Goal: Transaction & Acquisition: Purchase product/service

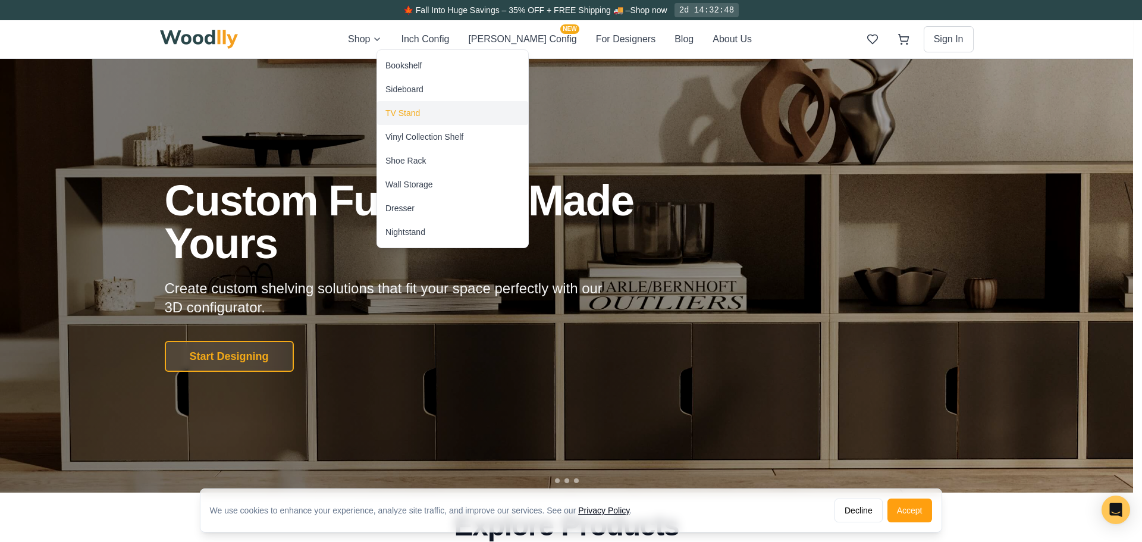
click at [410, 108] on div "TV Stand" at bounding box center [402, 113] width 35 height 12
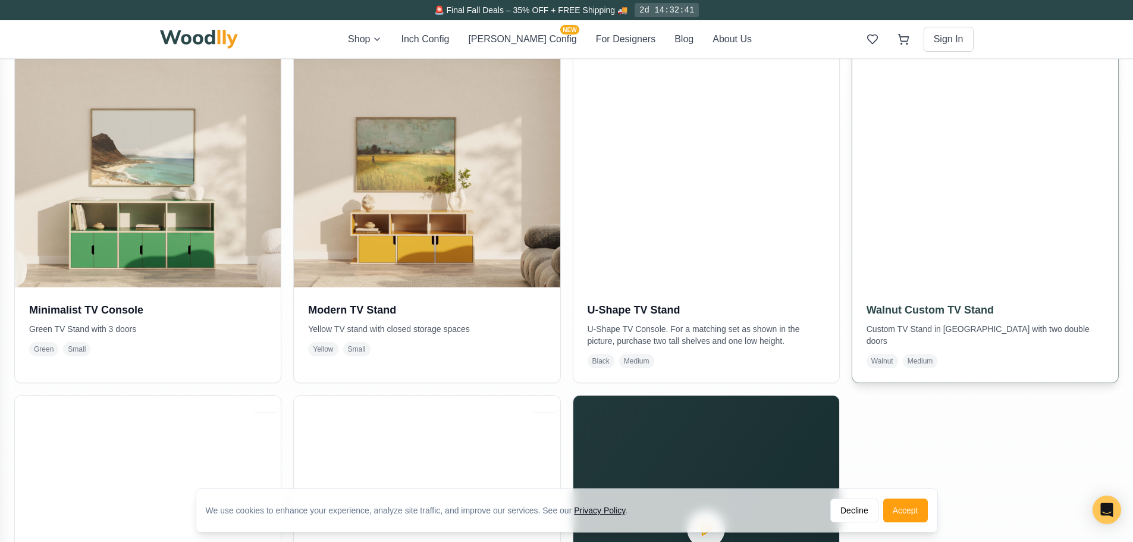
scroll to position [297, 0]
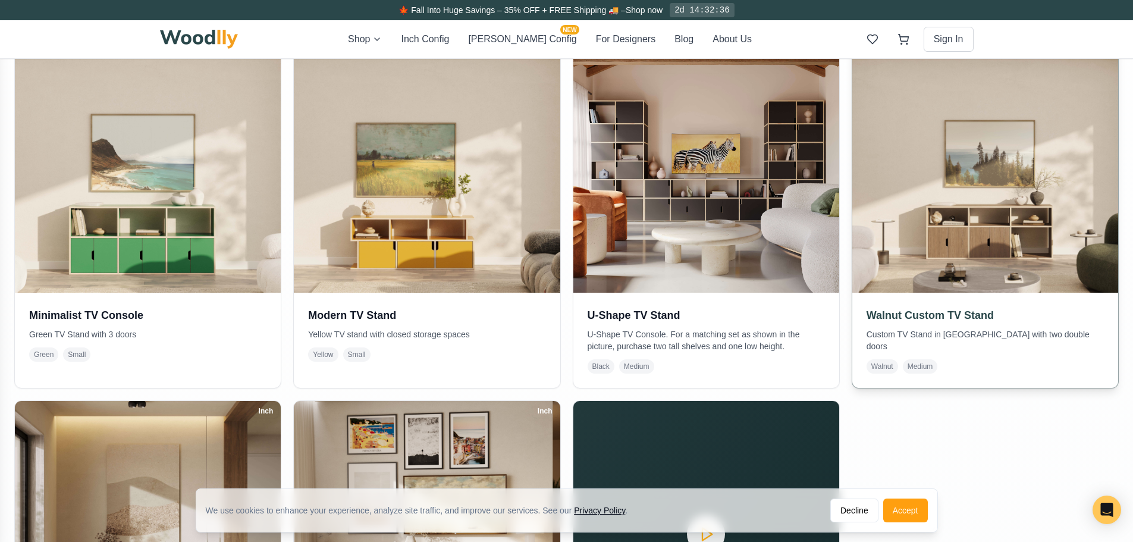
click at [1017, 190] on img at bounding box center [986, 160] width 280 height 280
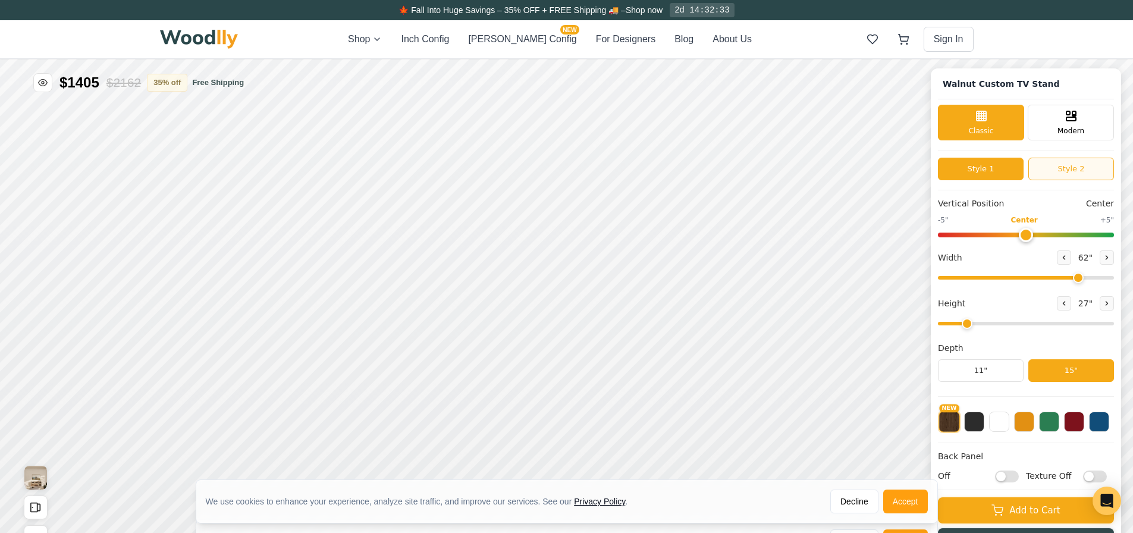
type input "62"
type input "2"
click at [1079, 134] on span "Modern" at bounding box center [1071, 129] width 27 height 11
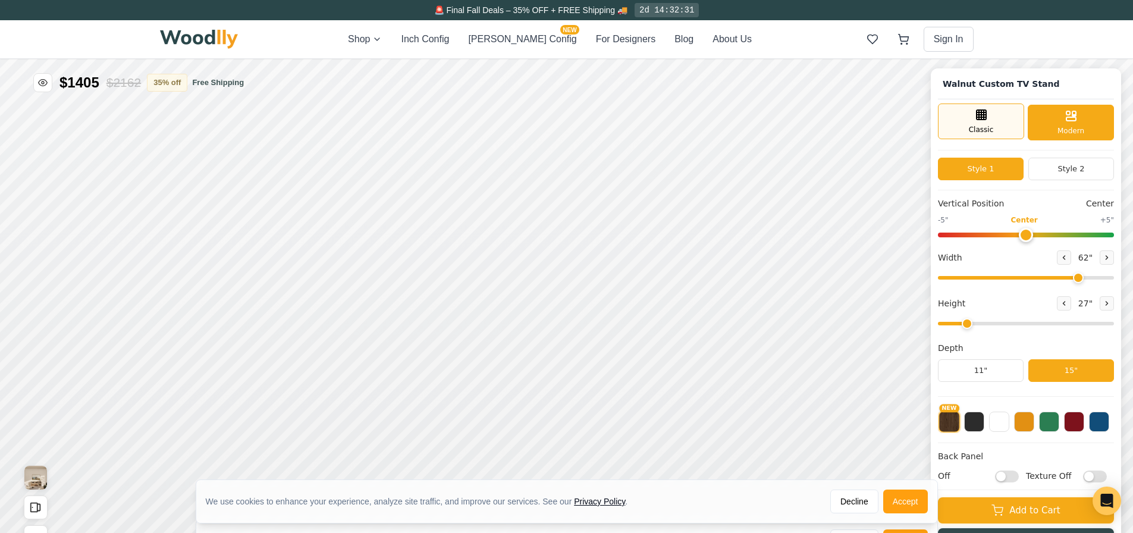
click at [1012, 133] on div "Classic" at bounding box center [981, 122] width 86 height 36
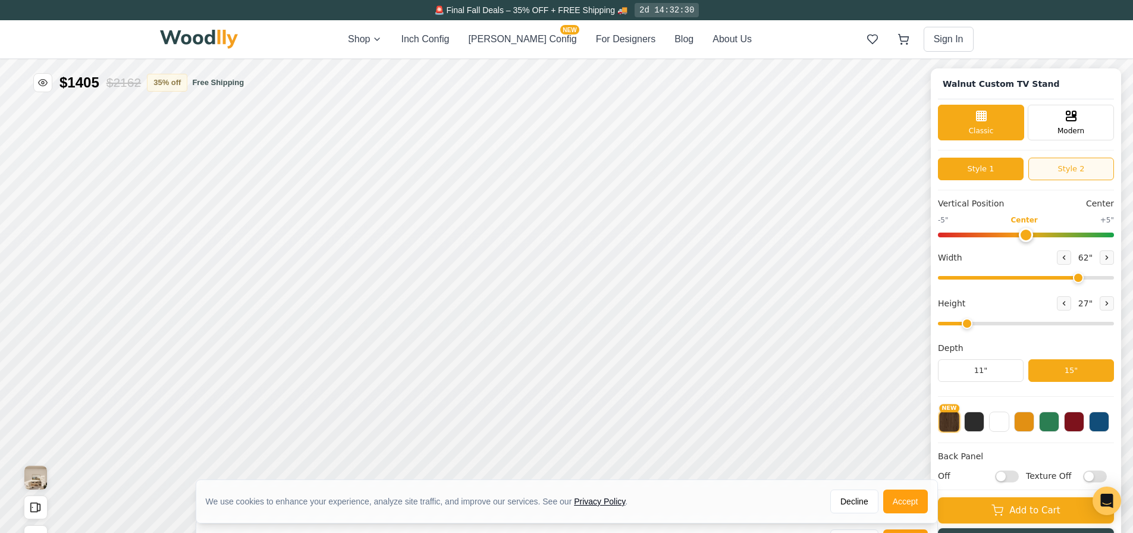
click at [1067, 162] on button "Style 2" at bounding box center [1072, 169] width 86 height 23
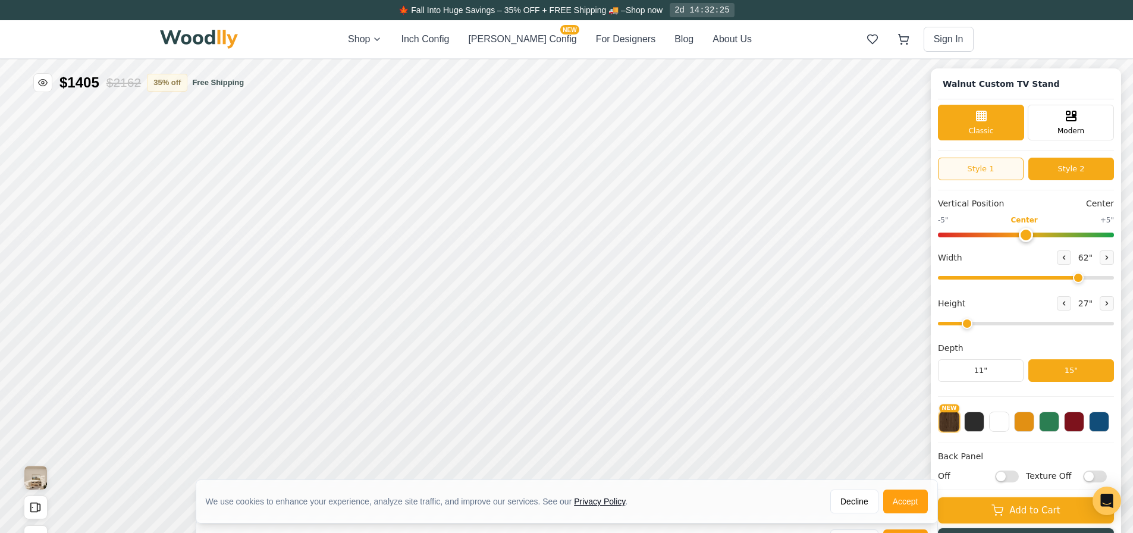
click at [1010, 173] on button "Style 1" at bounding box center [981, 169] width 86 height 23
click at [1061, 171] on button "Style 2" at bounding box center [1072, 169] width 86 height 23
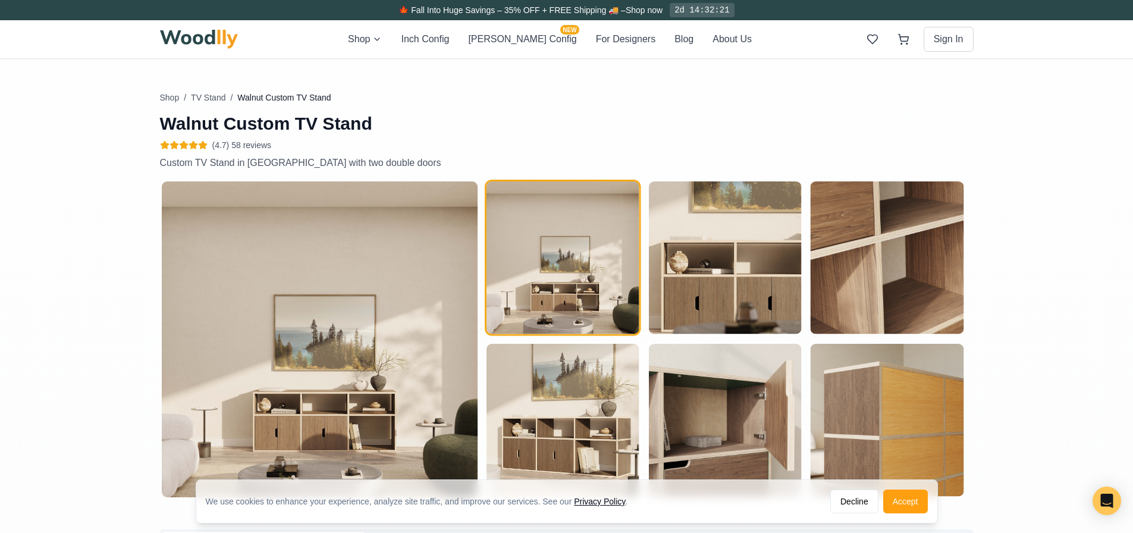
scroll to position [595, 0]
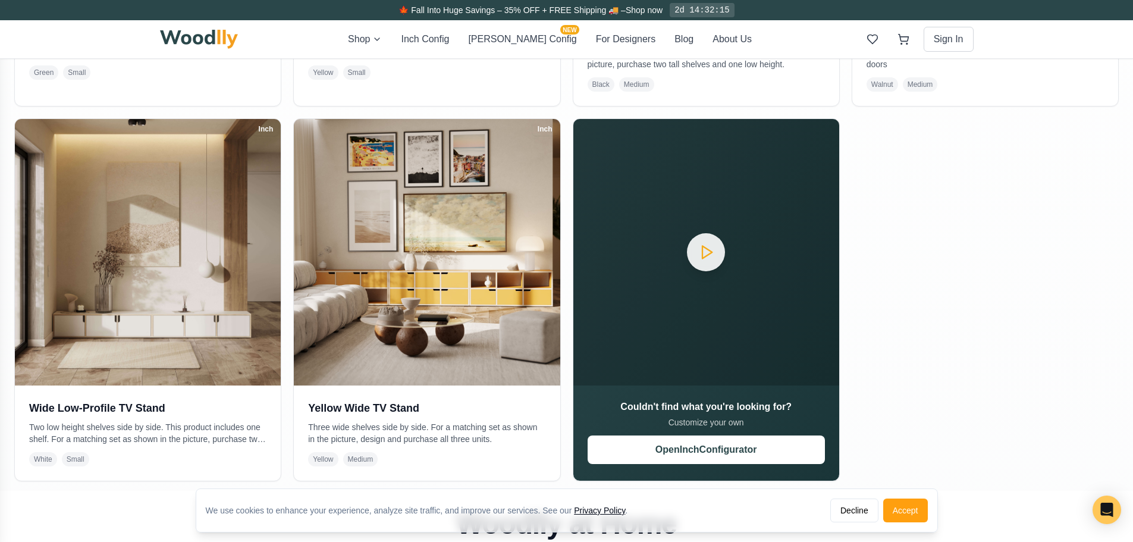
scroll to position [654, 0]
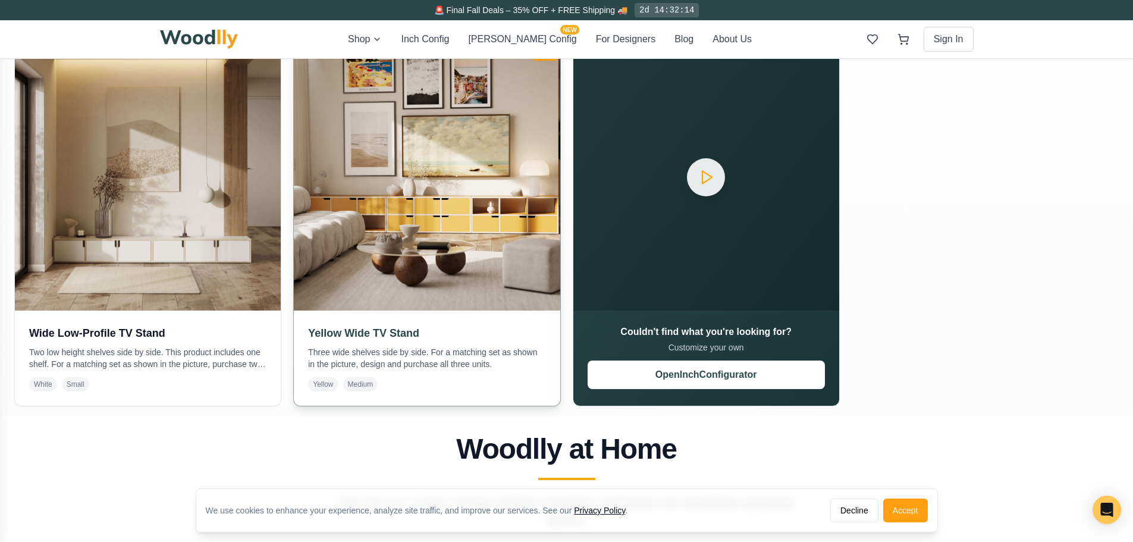
click at [497, 221] on img at bounding box center [427, 177] width 280 height 280
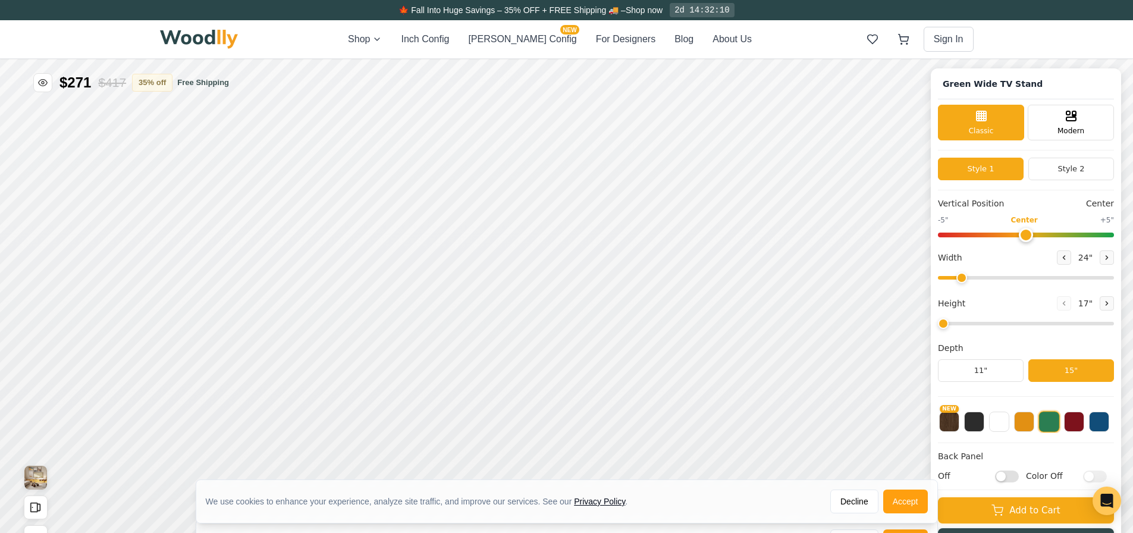
type input "63"
type input "2"
click at [954, 426] on button "NEW" at bounding box center [949, 420] width 20 height 20
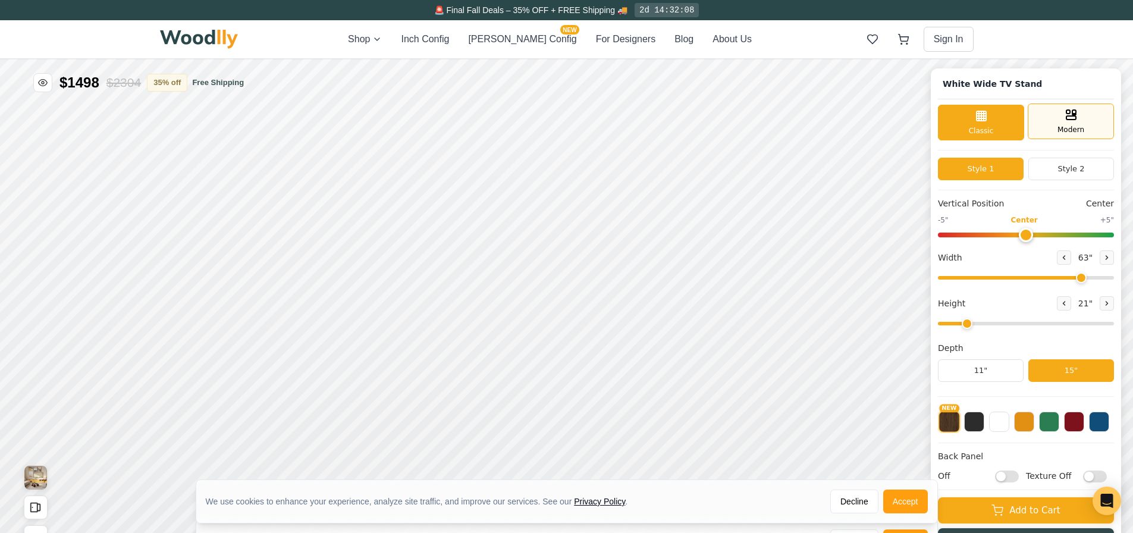
click at [1070, 111] on rect at bounding box center [1069, 112] width 4 height 4
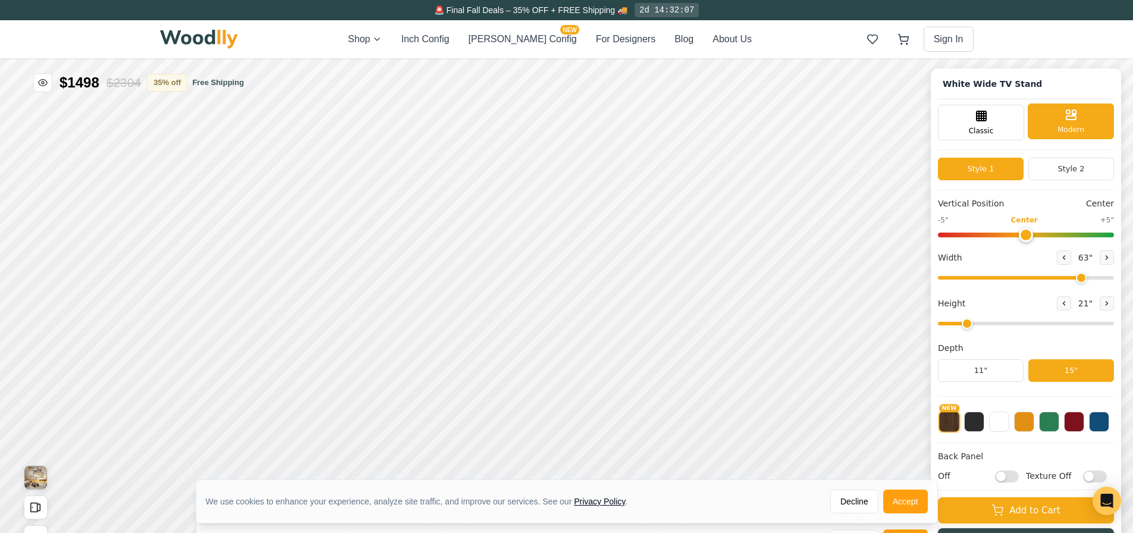
click at [1070, 111] on rect at bounding box center [1069, 112] width 4 height 4
click at [983, 124] on div "Classic" at bounding box center [981, 122] width 86 height 36
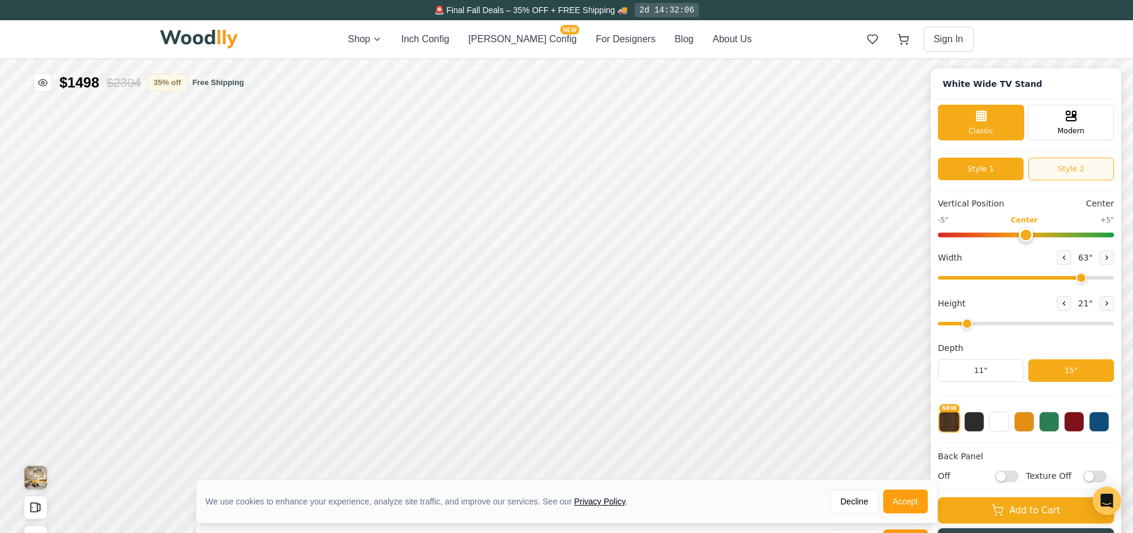
click at [1084, 165] on button "Style 2" at bounding box center [1072, 169] width 86 height 23
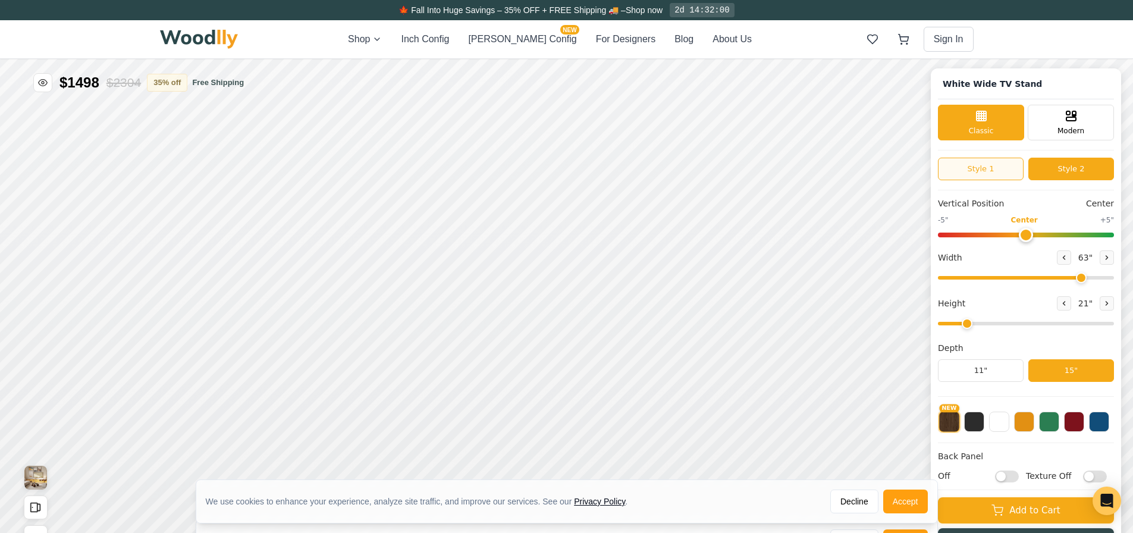
click at [1011, 171] on button "Style 1" at bounding box center [981, 169] width 86 height 23
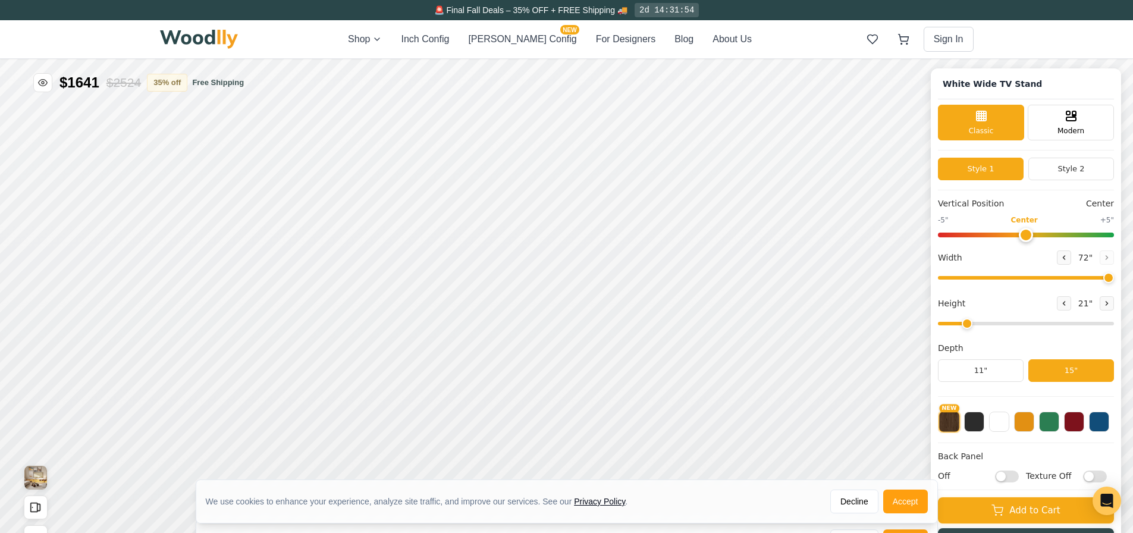
drag, startPoint x: 1085, startPoint y: 278, endPoint x: 1133, endPoint y: 336, distance: 76.0
type input "72"
click at [1114, 277] on input "range" at bounding box center [1026, 278] width 176 height 4
click at [1108, 302] on button at bounding box center [1107, 303] width 14 height 14
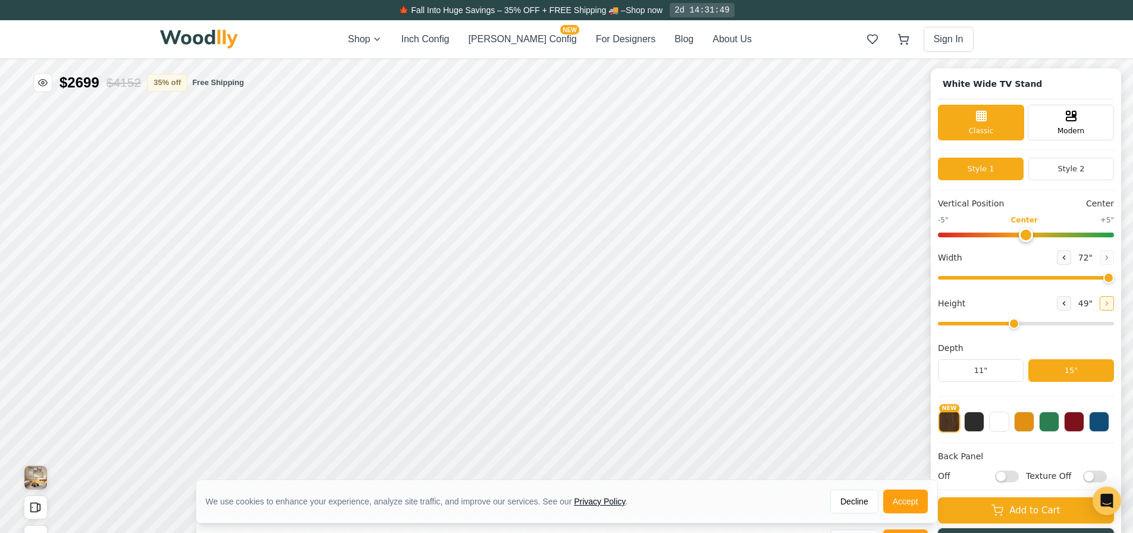
click at [1108, 302] on button at bounding box center [1107, 303] width 14 height 14
click at [1069, 308] on button at bounding box center [1064, 303] width 14 height 14
type input "2"
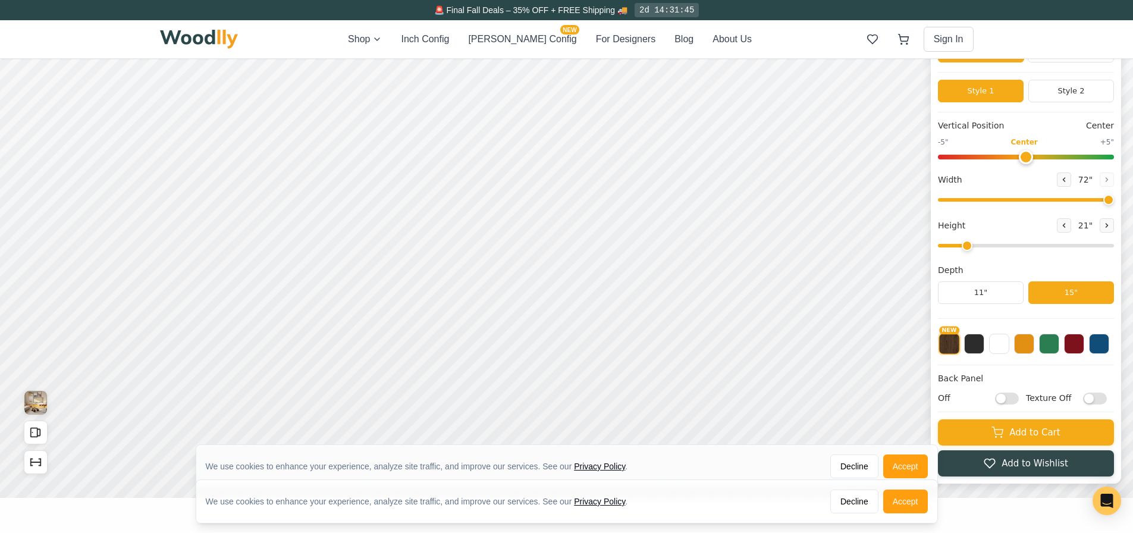
scroll to position [119, 0]
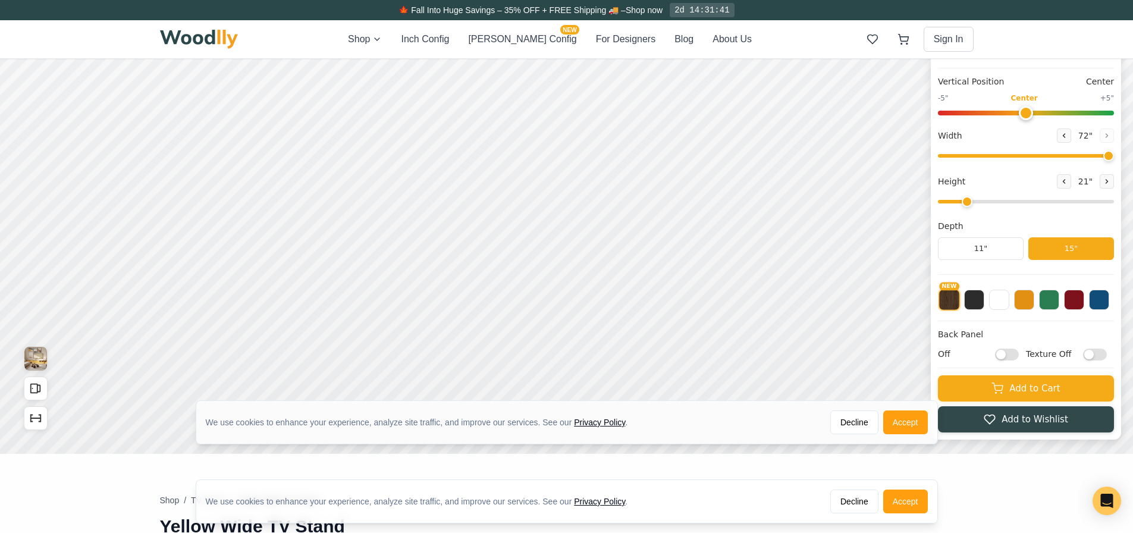
click at [1018, 356] on input "Off" at bounding box center [1007, 355] width 24 height 12
click at [1018, 356] on input "On" at bounding box center [1007, 355] width 24 height 12
checkbox input "false"
click at [1095, 352] on input "Texture Off" at bounding box center [1095, 355] width 24 height 12
click at [1095, 352] on input "Texture On" at bounding box center [1095, 355] width 24 height 12
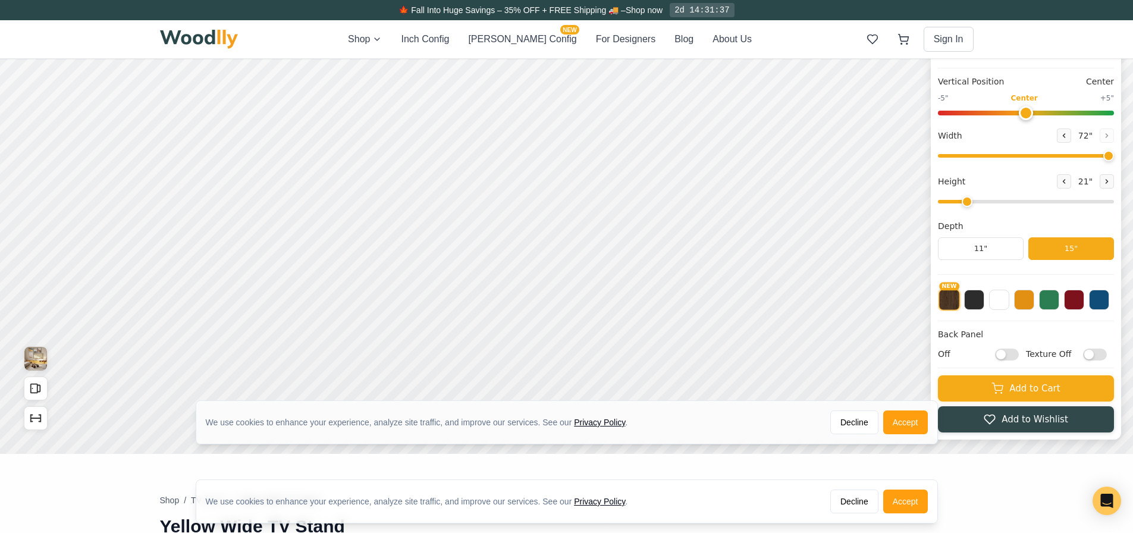
click at [1095, 352] on input "Texture Off" at bounding box center [1095, 355] width 24 height 12
click at [1095, 352] on input "Texture On" at bounding box center [1095, 355] width 24 height 12
checkbox input "false"
click at [1011, 355] on input "Off" at bounding box center [1007, 355] width 24 height 12
click at [872, 421] on button "Decline" at bounding box center [854, 422] width 48 height 24
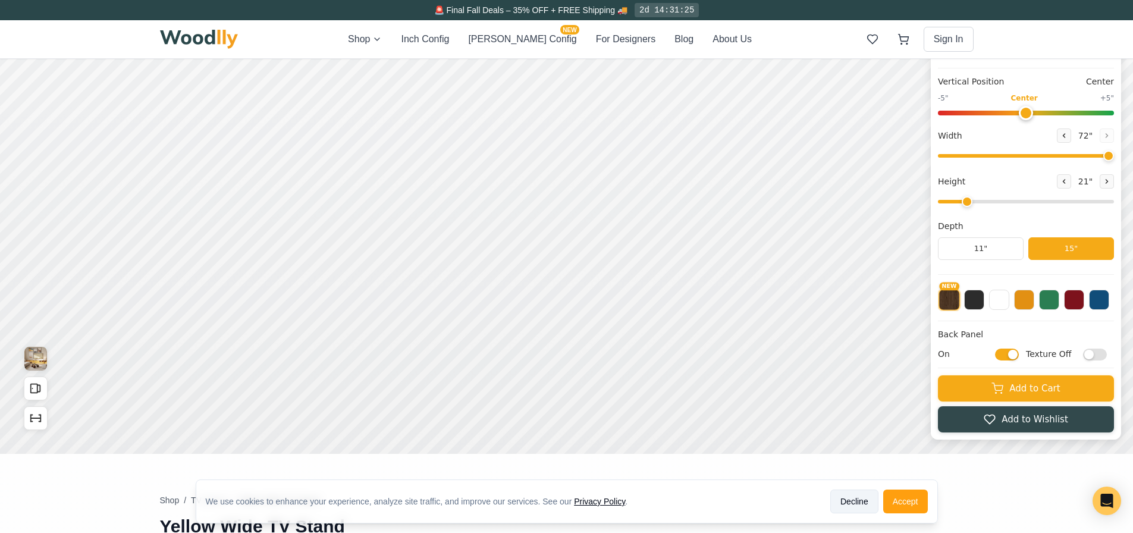
click at [861, 500] on button "Decline" at bounding box center [854, 502] width 48 height 24
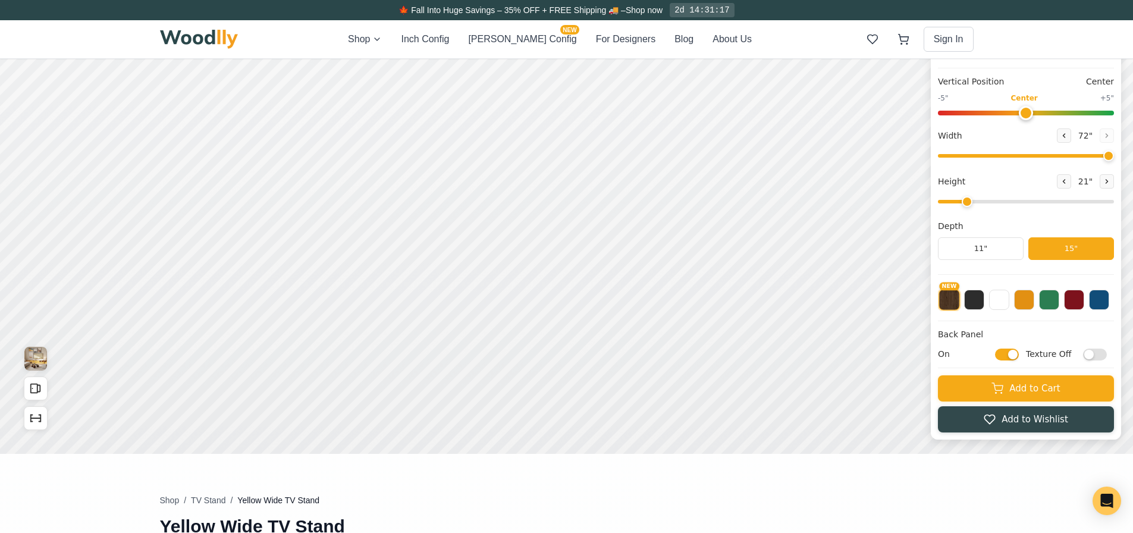
click at [1019, 357] on input "On" at bounding box center [1007, 355] width 24 height 12
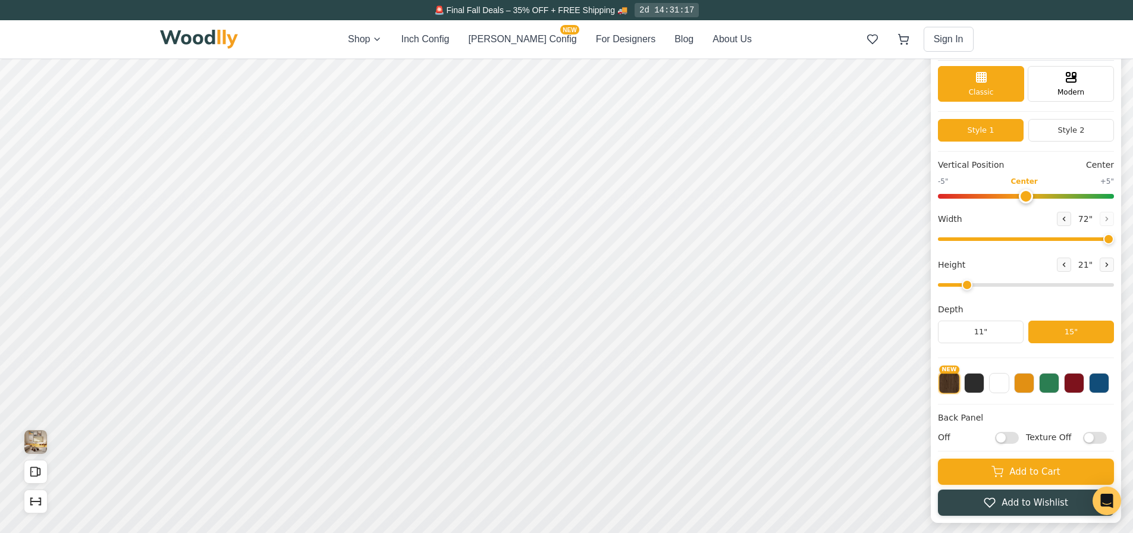
scroll to position [0, 0]
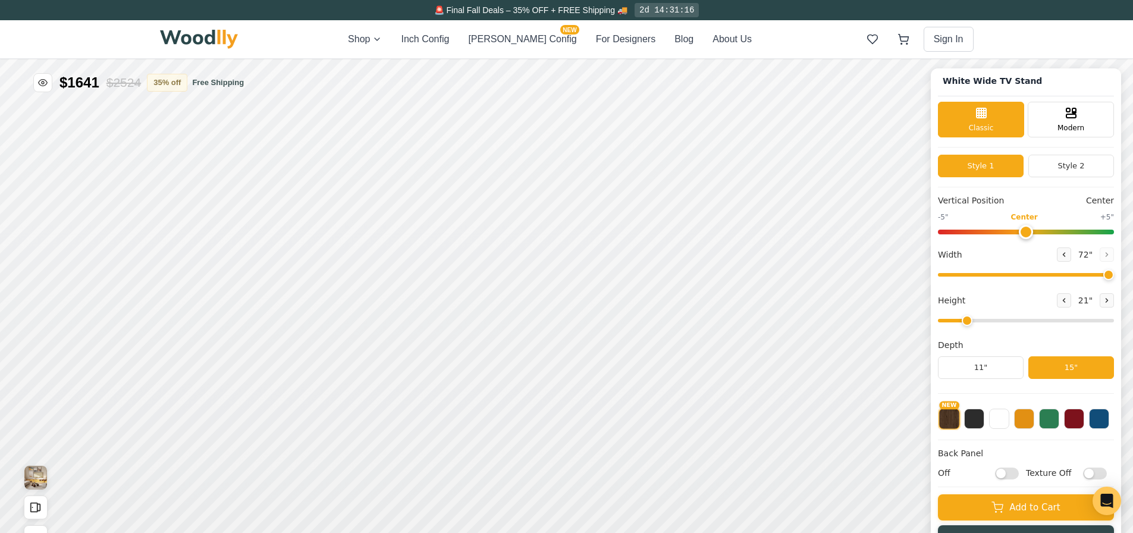
click at [1019, 473] on input "Off" at bounding box center [1007, 474] width 24 height 12
checkbox input "true"
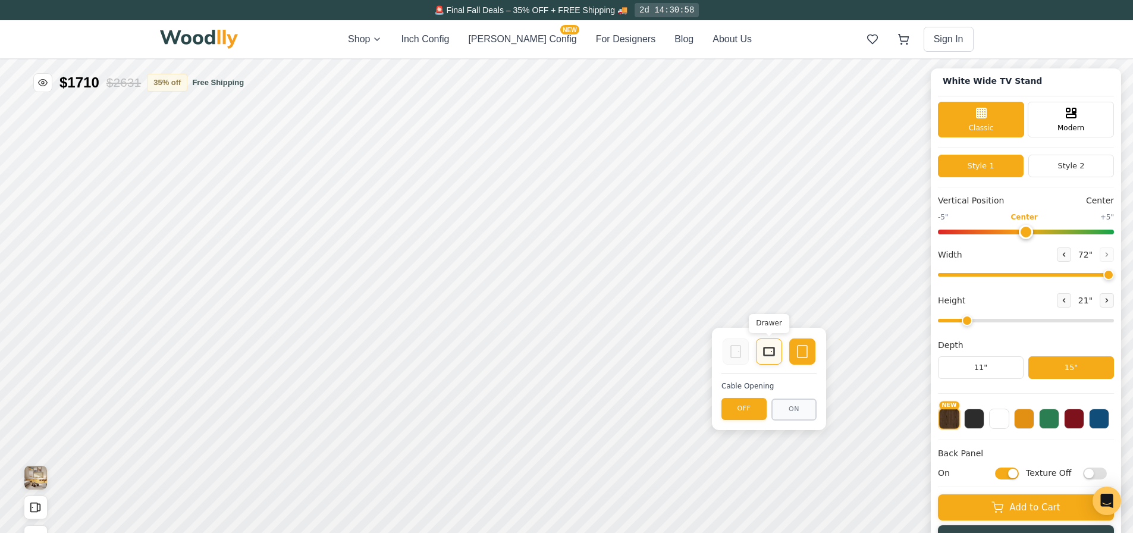
click at [769, 356] on icon at bounding box center [769, 351] width 14 height 14
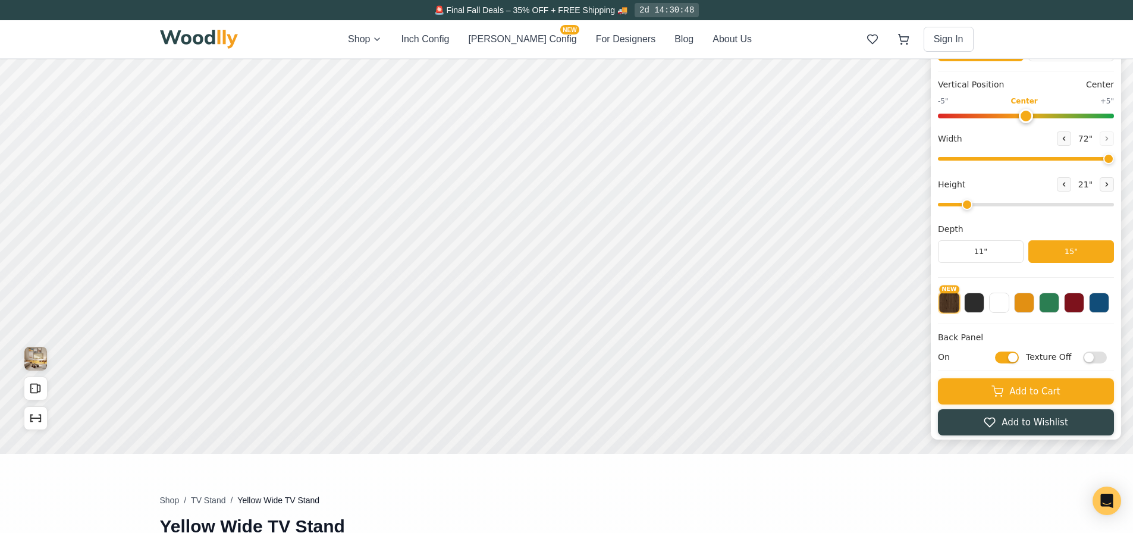
scroll to position [59, 0]
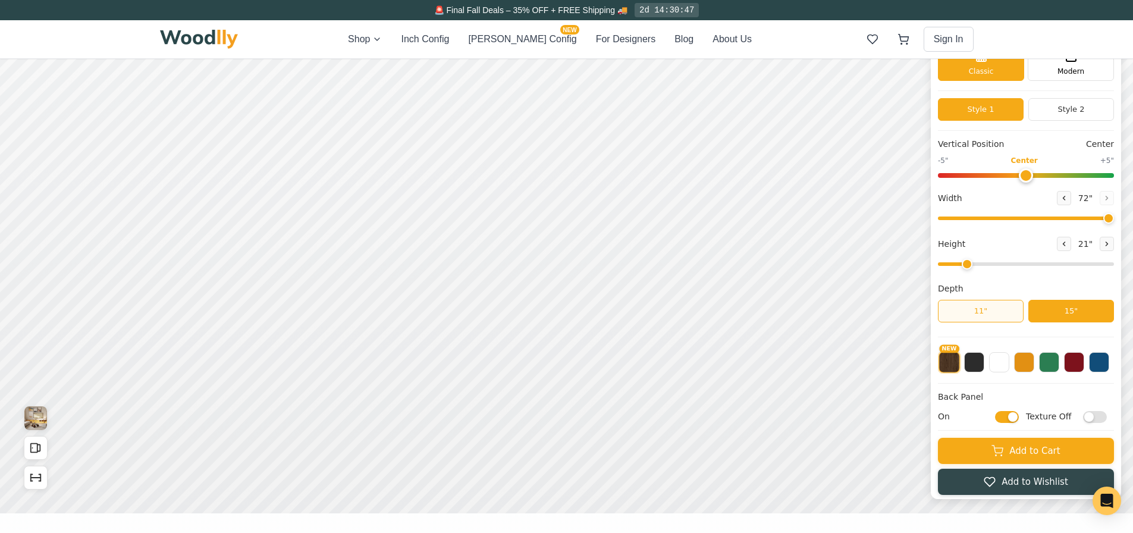
click at [1018, 316] on button "11"" at bounding box center [981, 311] width 86 height 23
click at [1086, 316] on button "15"" at bounding box center [1072, 311] width 86 height 23
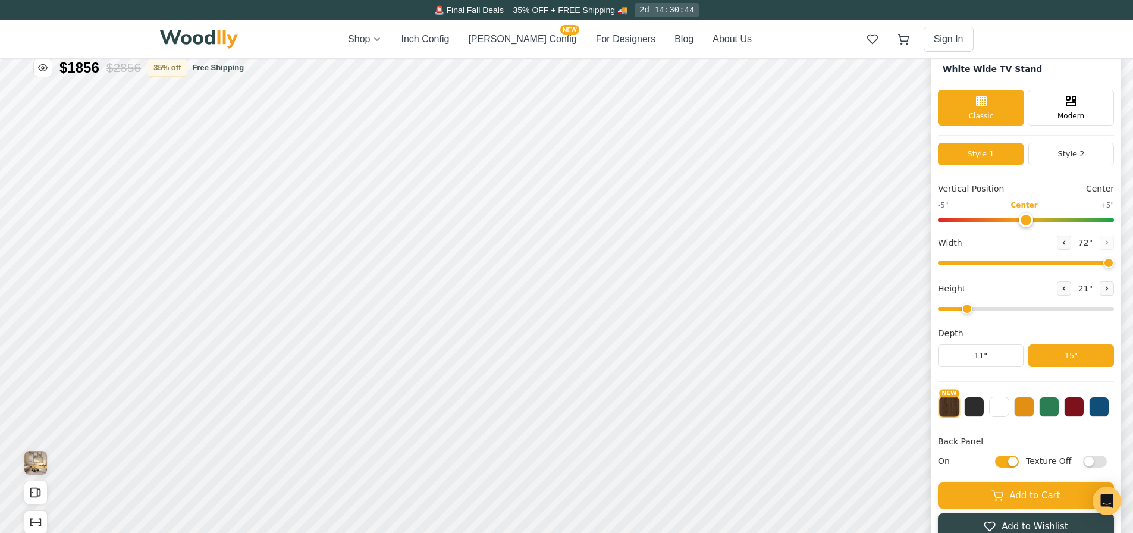
scroll to position [0, 0]
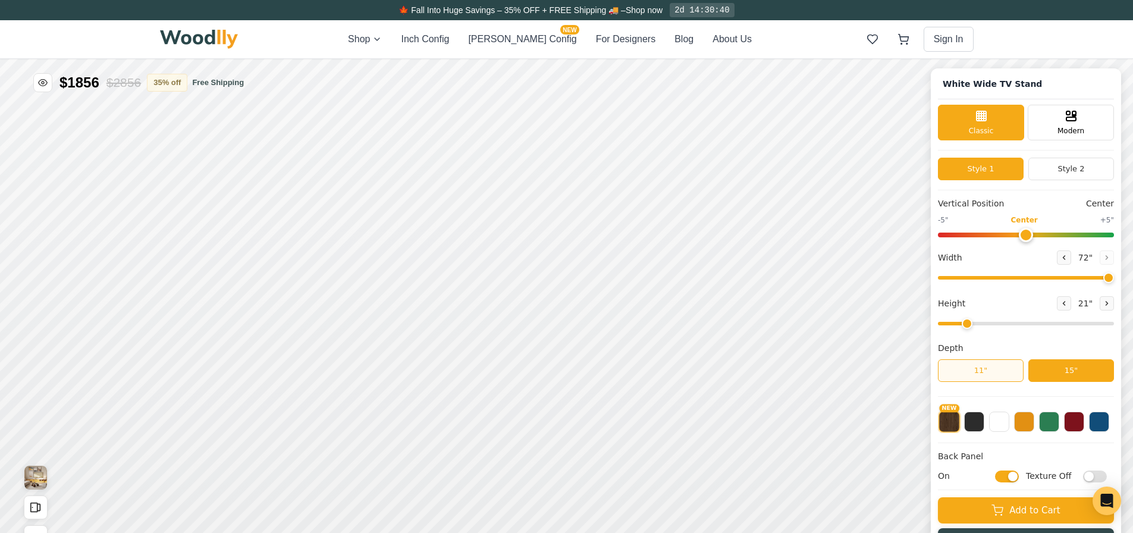
click at [1000, 372] on button "11"" at bounding box center [981, 370] width 86 height 23
click at [1075, 369] on button "15"" at bounding box center [1072, 370] width 86 height 23
click at [596, 43] on button "For Designers" at bounding box center [625, 39] width 59 height 14
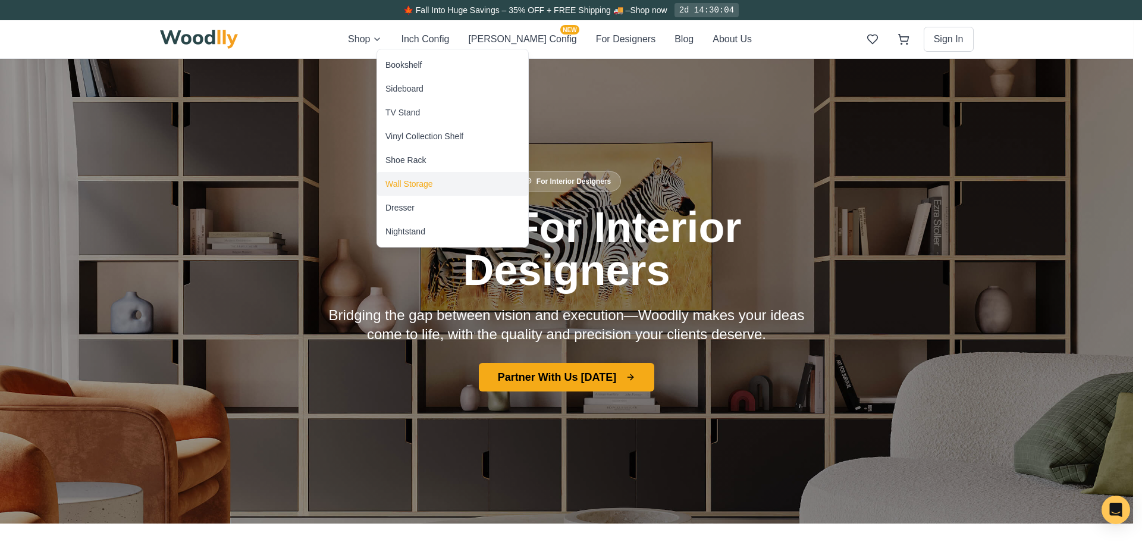
click at [421, 180] on div "Wall Storage" at bounding box center [409, 184] width 48 height 12
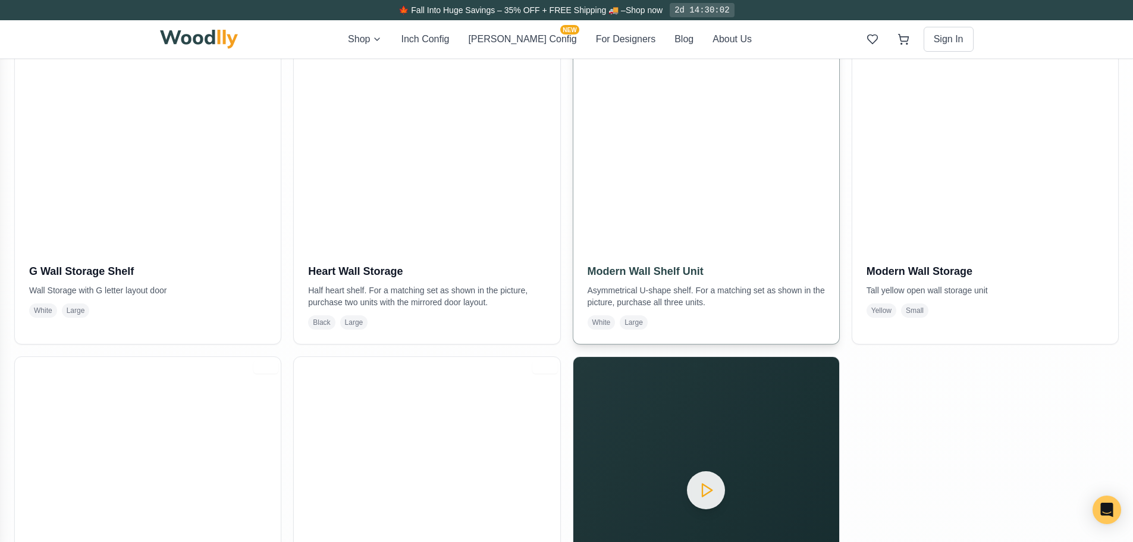
scroll to position [357, 0]
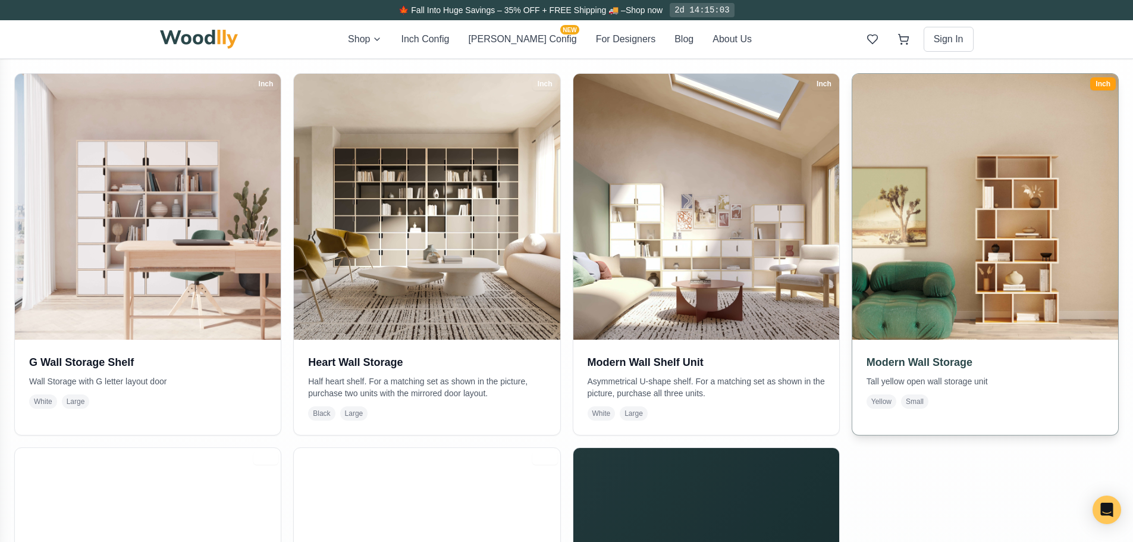
scroll to position [238, 0]
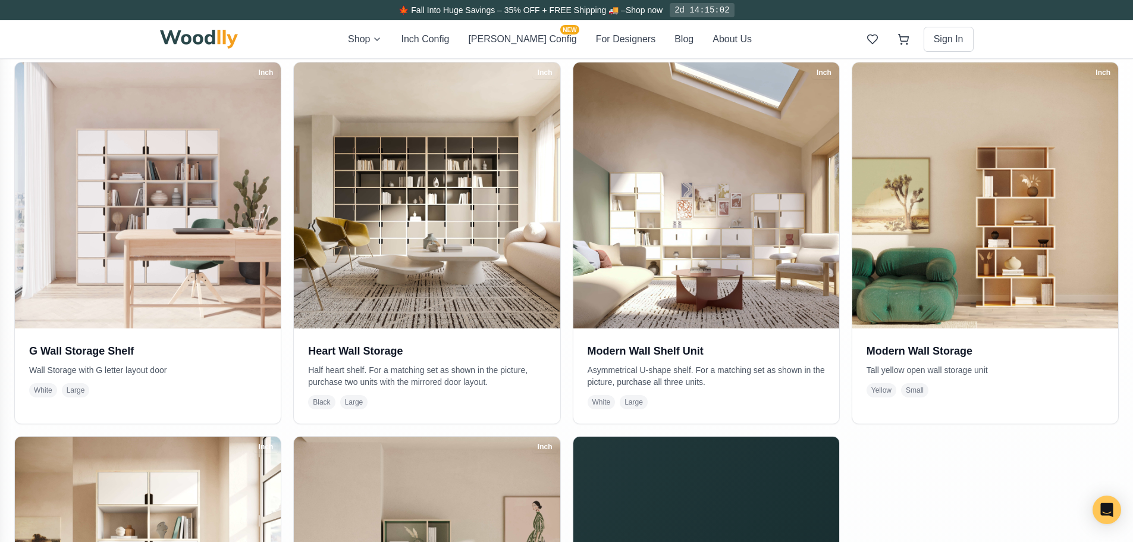
click at [1121, 231] on div "Inch G Wall Storage Shelf Wall Storage with G letter layout door White Large In…" at bounding box center [566, 429] width 1133 height 754
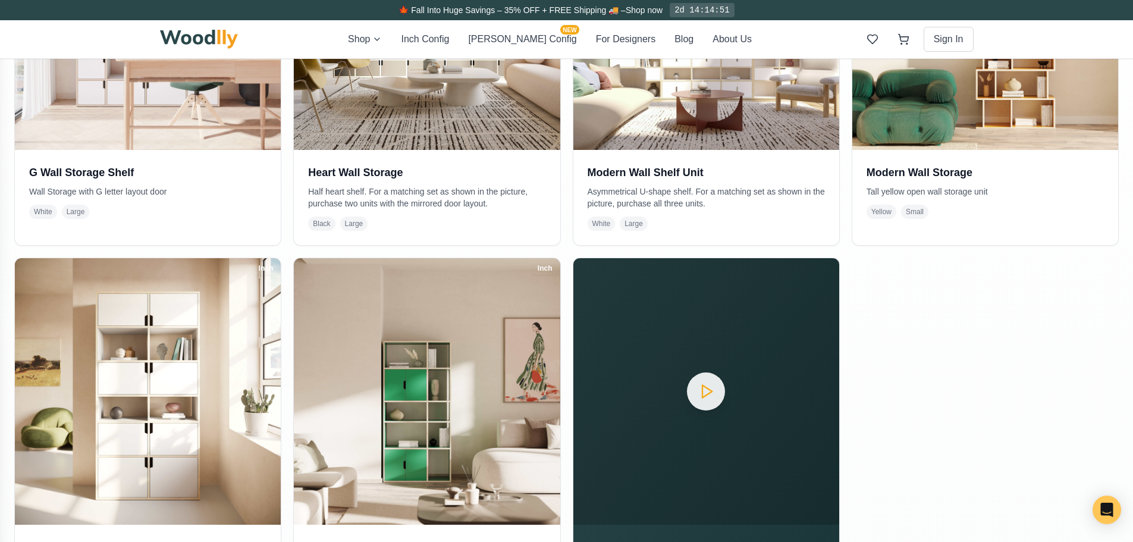
scroll to position [0, 0]
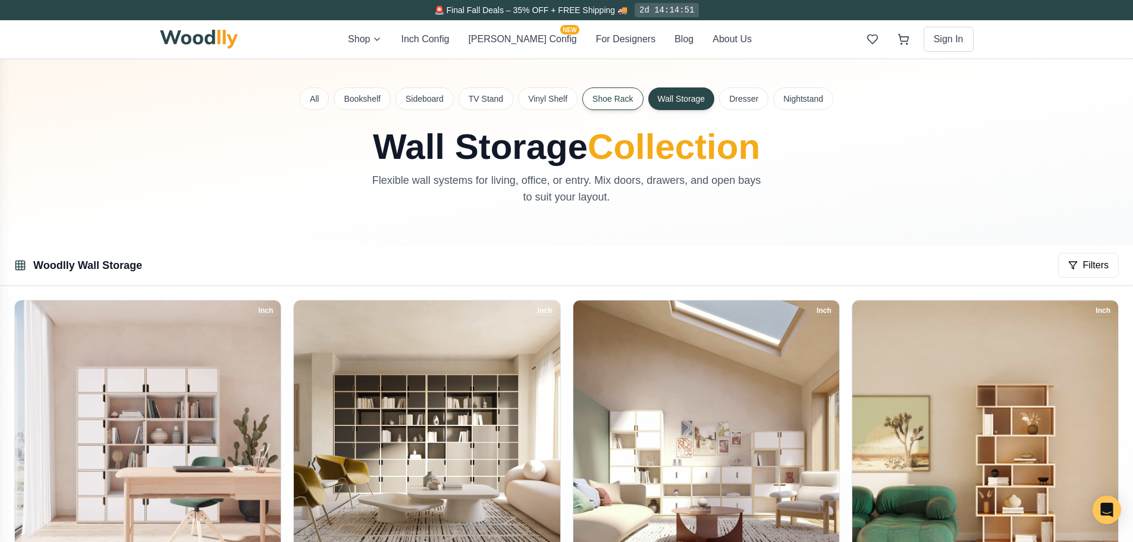
click at [607, 95] on button "Shoe Rack" at bounding box center [612, 98] width 61 height 23
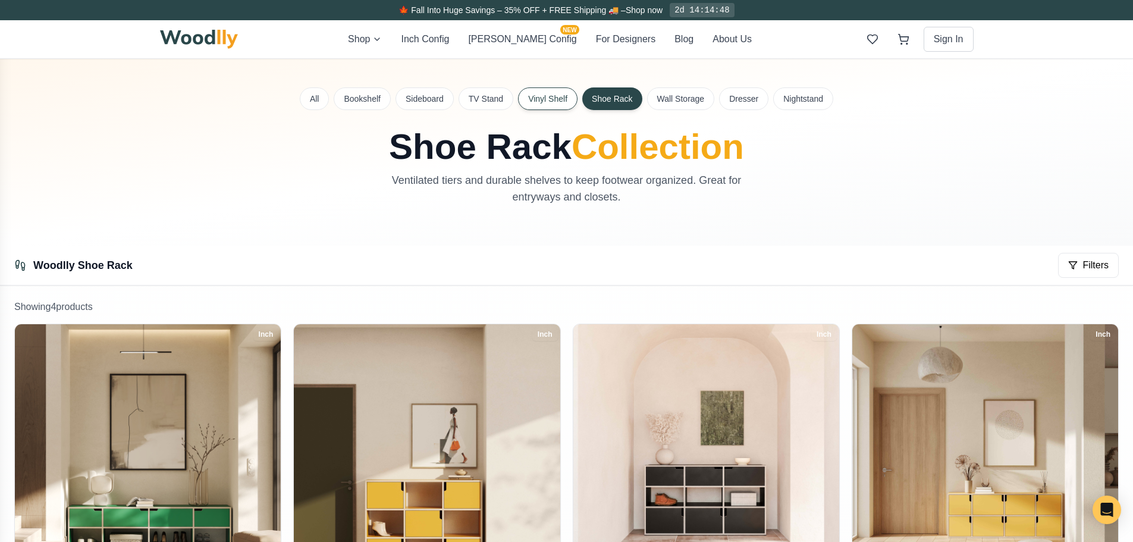
click at [566, 93] on button "Vinyl Shelf" at bounding box center [547, 98] width 59 height 23
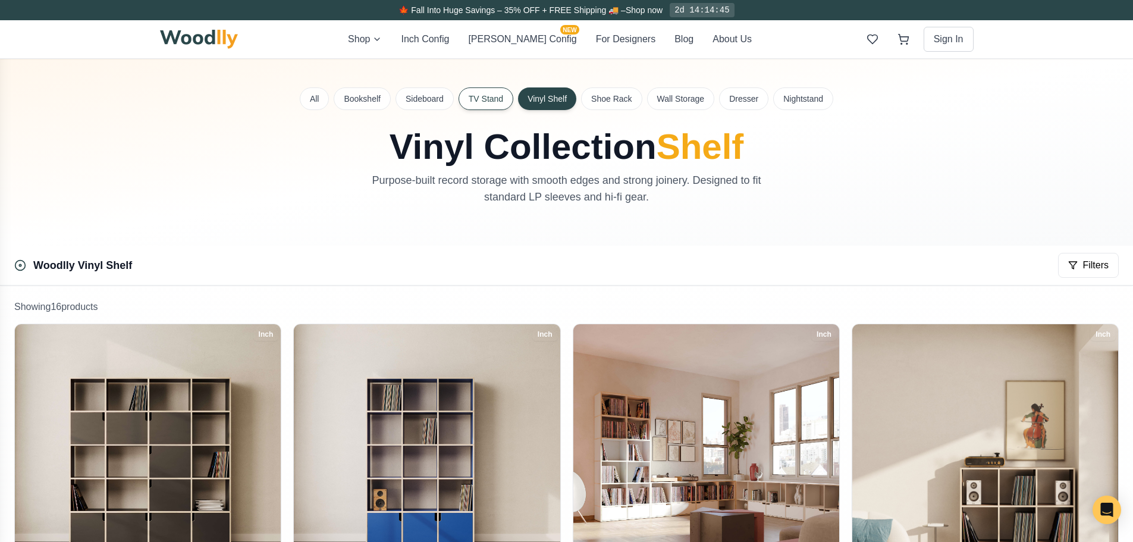
click at [496, 97] on button "TV Stand" at bounding box center [486, 98] width 55 height 23
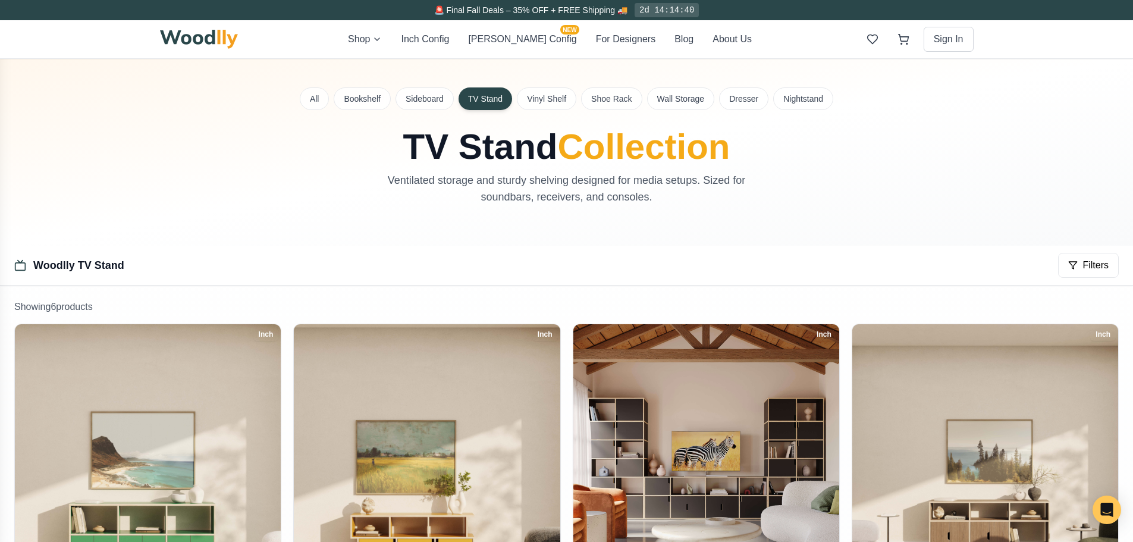
click at [437, 111] on div "All Bookshelf Sideboard TV Stand Vinyl Shelf Shoe Rack Wall Storage Dresser Nig…" at bounding box center [567, 152] width 833 height 187
click at [437, 96] on button "Sideboard" at bounding box center [425, 98] width 58 height 23
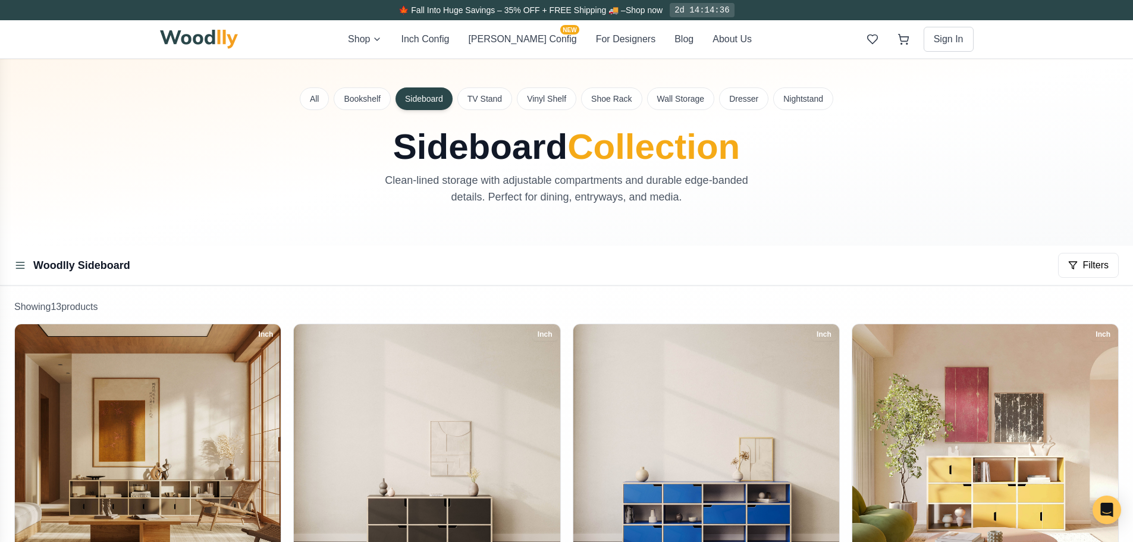
click at [350, 86] on div "All Bookshelf Sideboard TV Stand Vinyl Shelf Shoe Rack Wall Storage Dresser Nig…" at bounding box center [567, 152] width 833 height 187
click at [350, 95] on button "Bookshelf" at bounding box center [362, 98] width 57 height 23
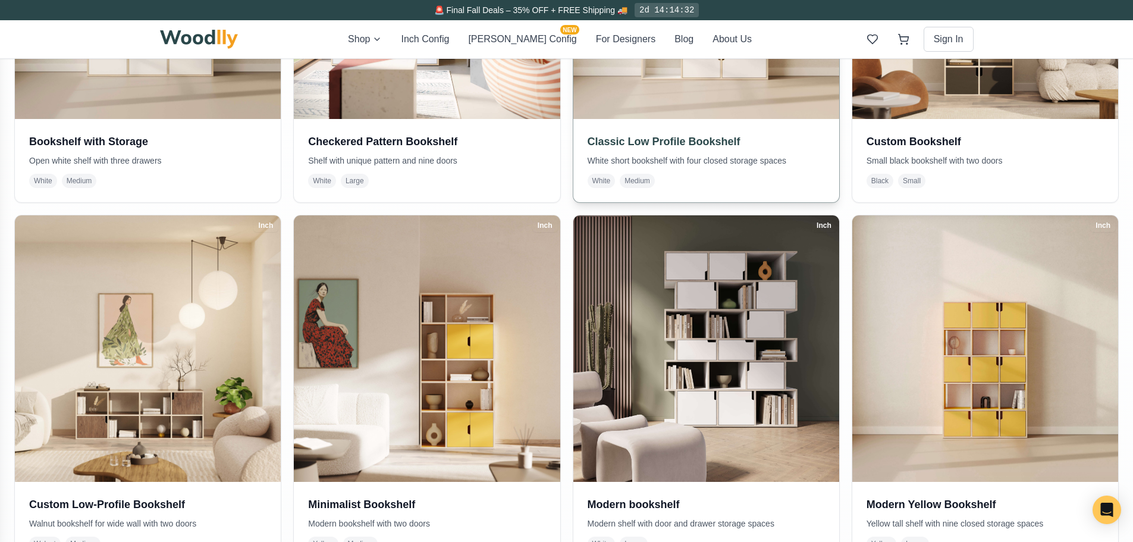
scroll to position [556, 0]
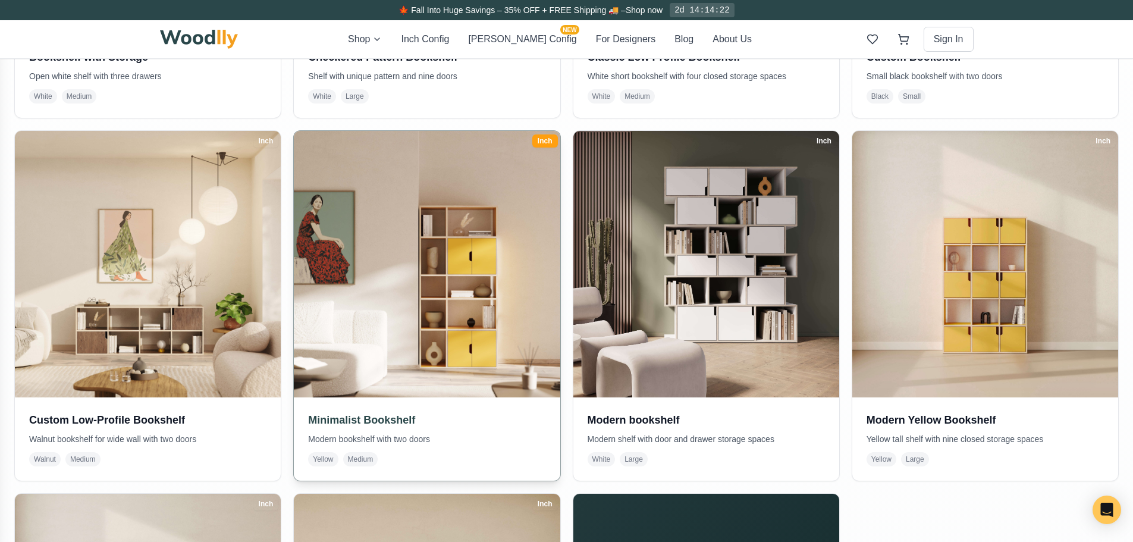
click at [475, 303] on img at bounding box center [427, 264] width 280 height 280
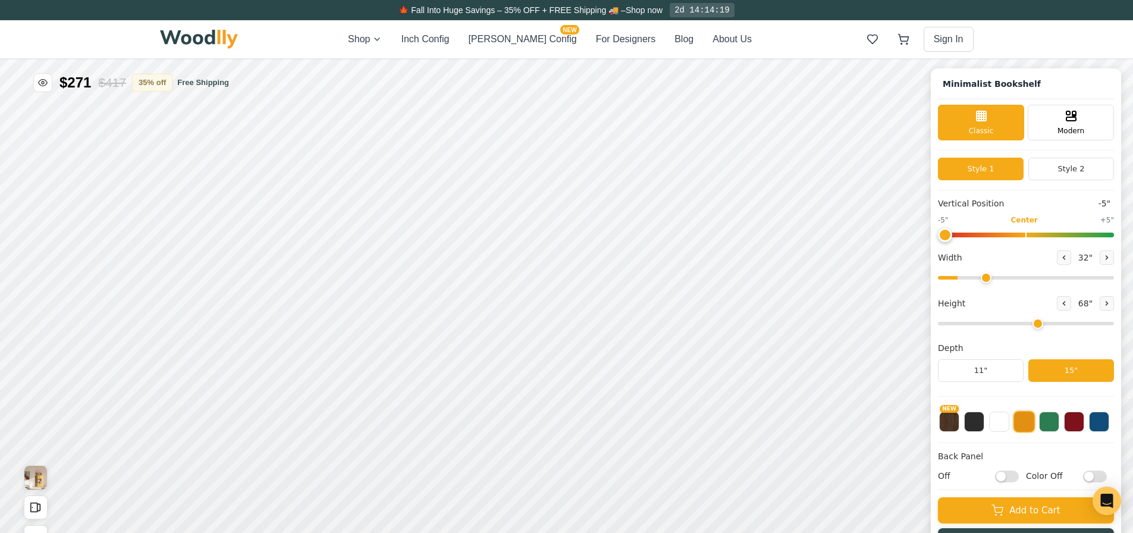
type input "-5"
type input "32"
type input "5"
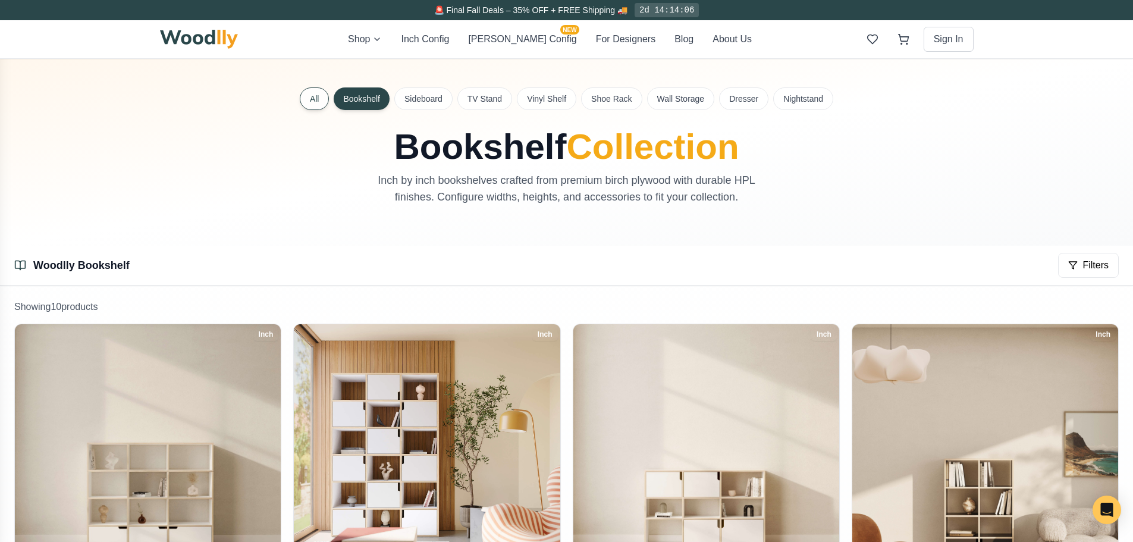
click at [321, 95] on button "All" at bounding box center [315, 98] width 30 height 23
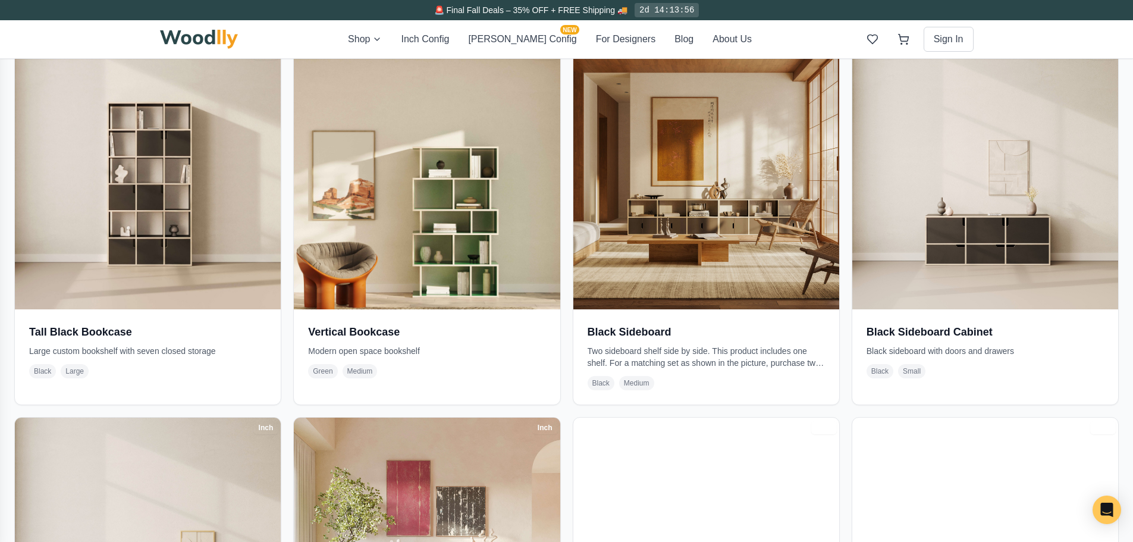
scroll to position [1011, 0]
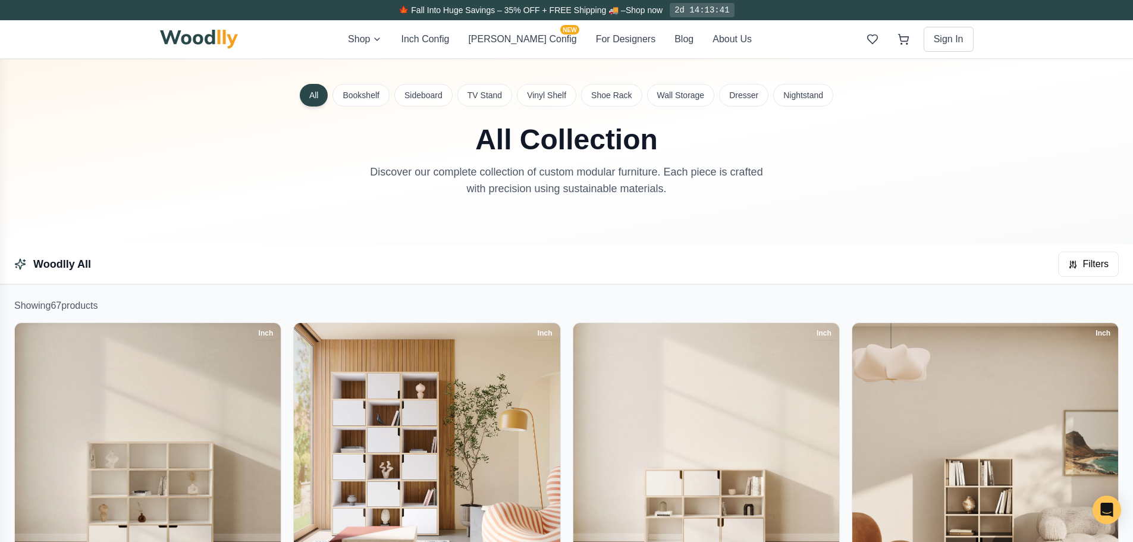
scroll to position [0, 0]
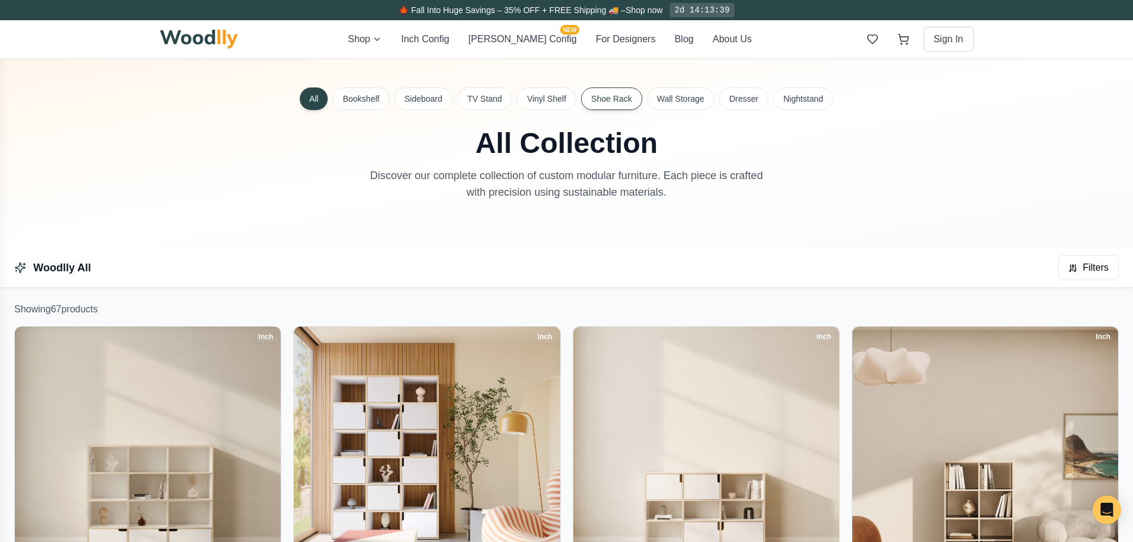
click at [618, 99] on button "Shoe Rack" at bounding box center [611, 98] width 61 height 23
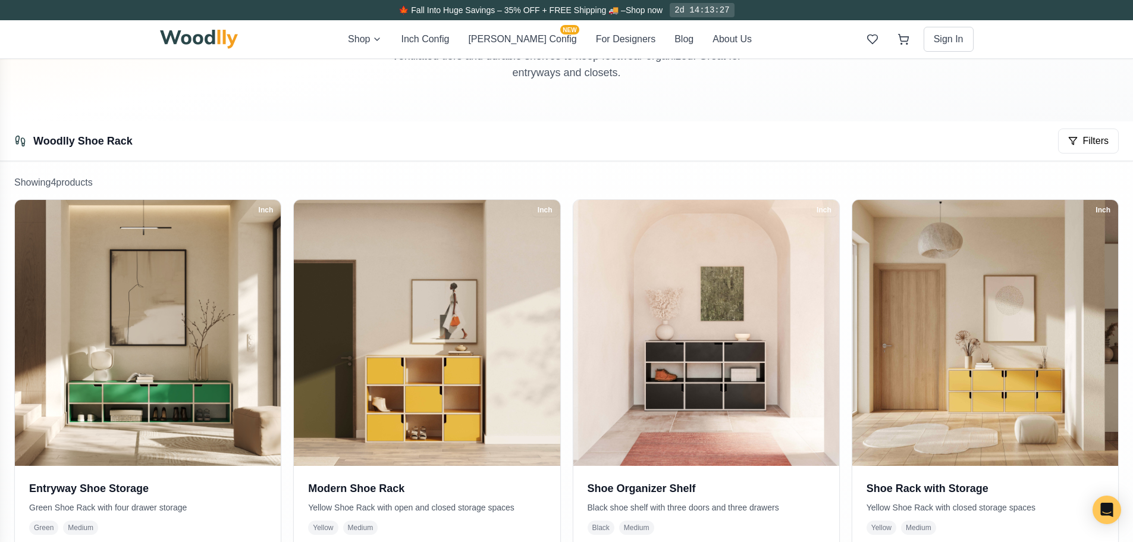
scroll to position [20, 0]
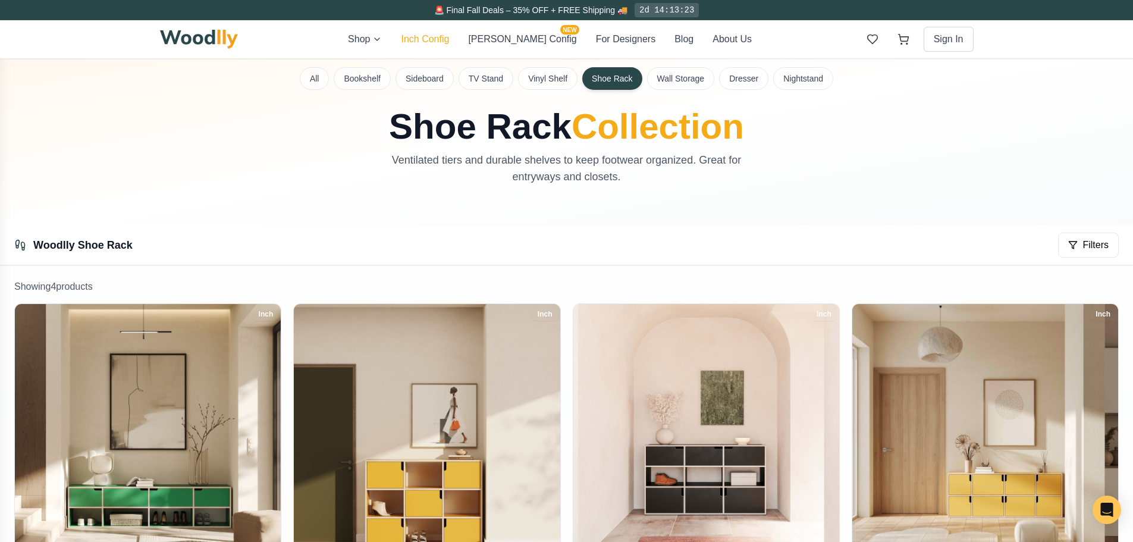
click at [449, 37] on button "Inch Config" at bounding box center [425, 39] width 48 height 14
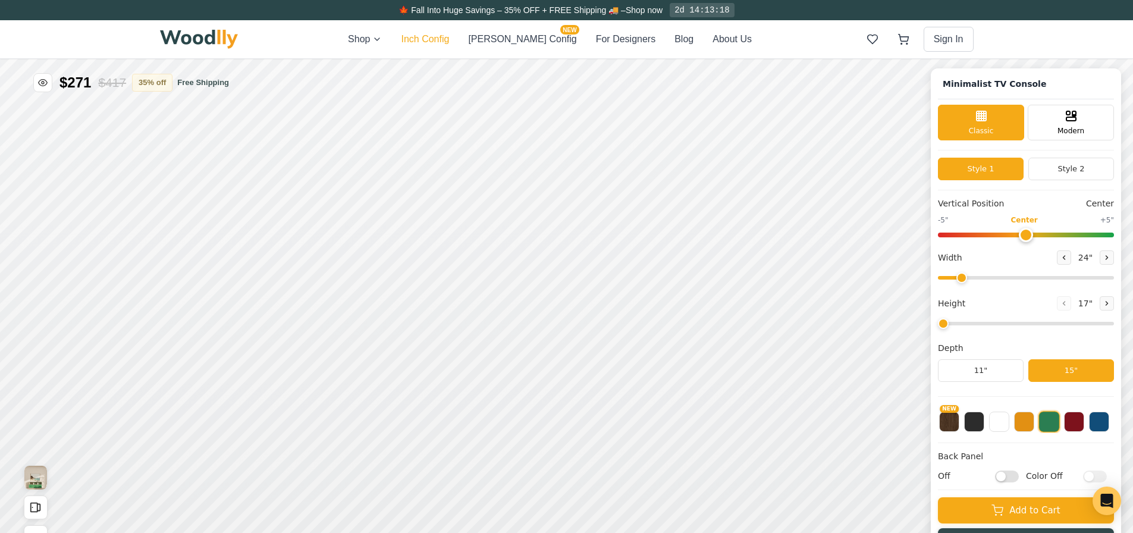
type input "63"
type input "2"
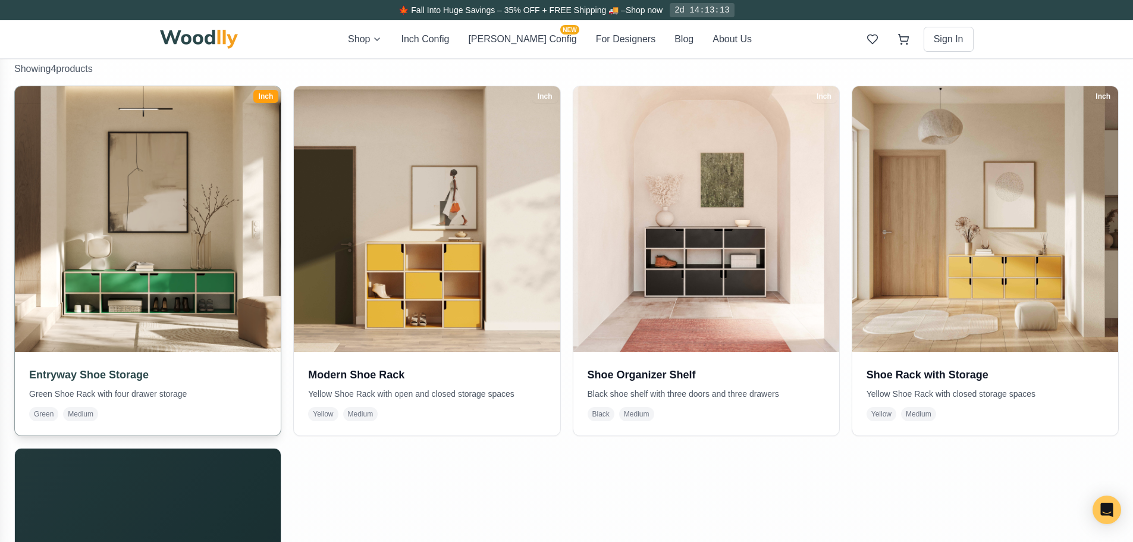
scroll to position [258, 0]
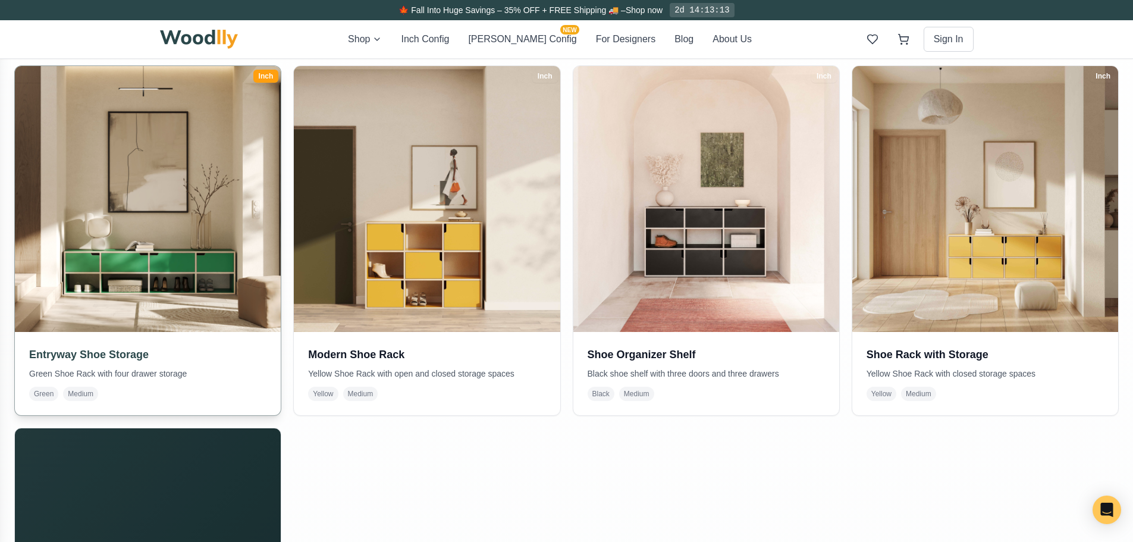
click at [155, 200] on img at bounding box center [148, 199] width 280 height 280
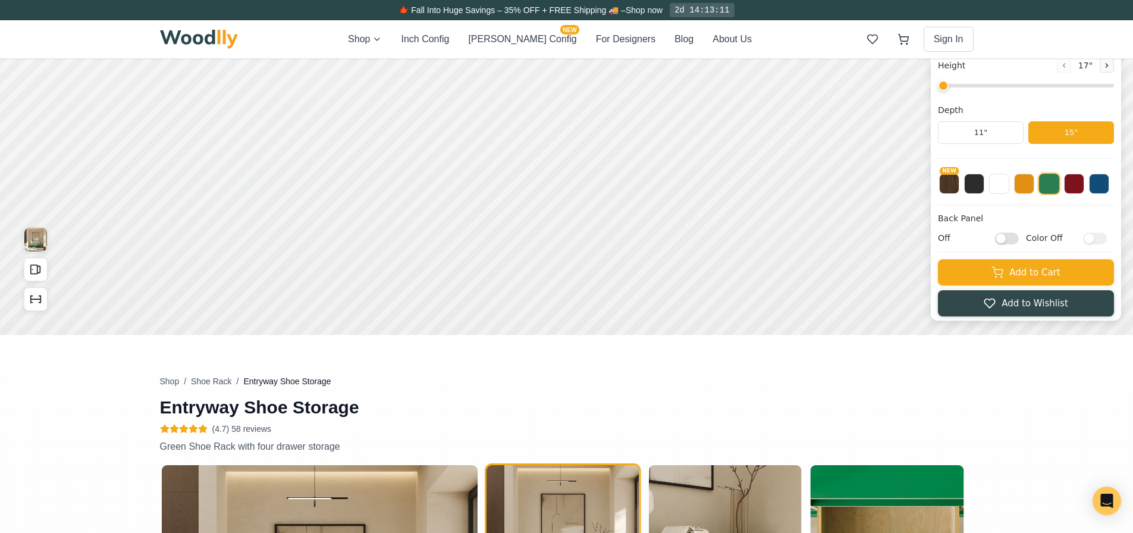
type input "67"
type input "2"
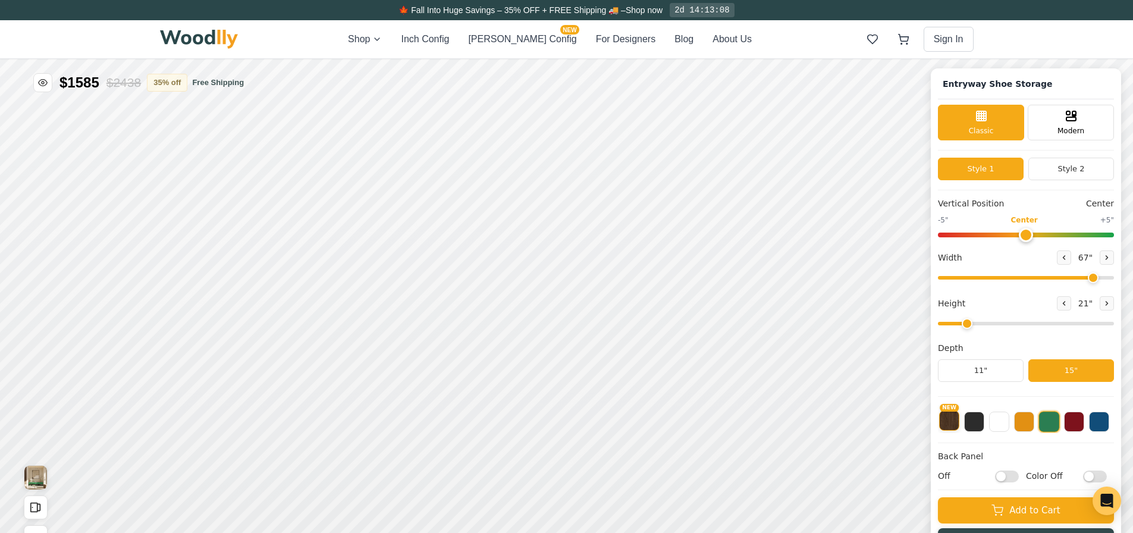
click at [960, 422] on button "NEW" at bounding box center [949, 420] width 20 height 20
click at [211, 40] on img at bounding box center [199, 39] width 79 height 19
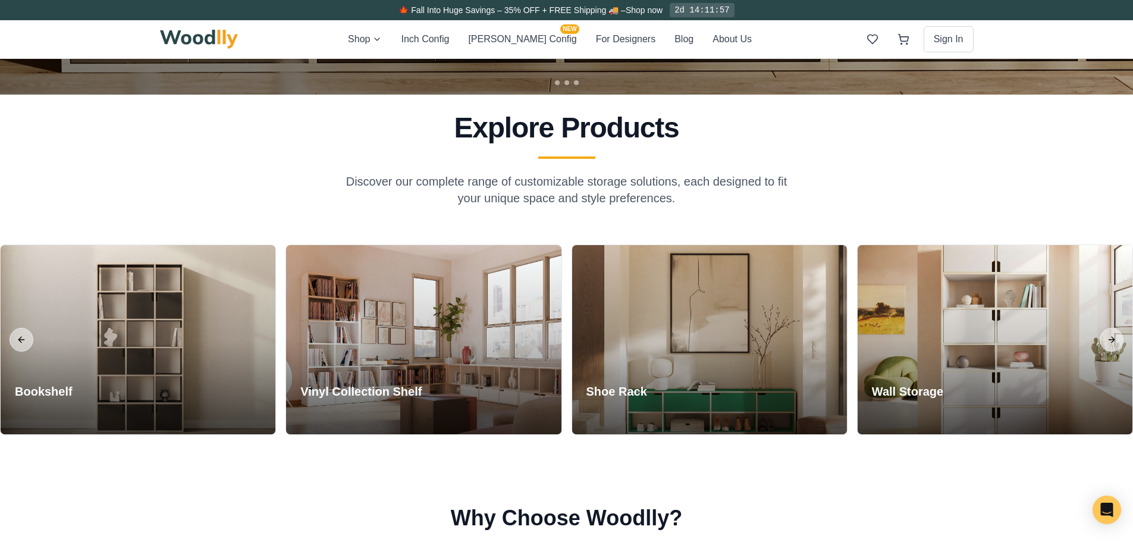
scroll to position [476, 0]
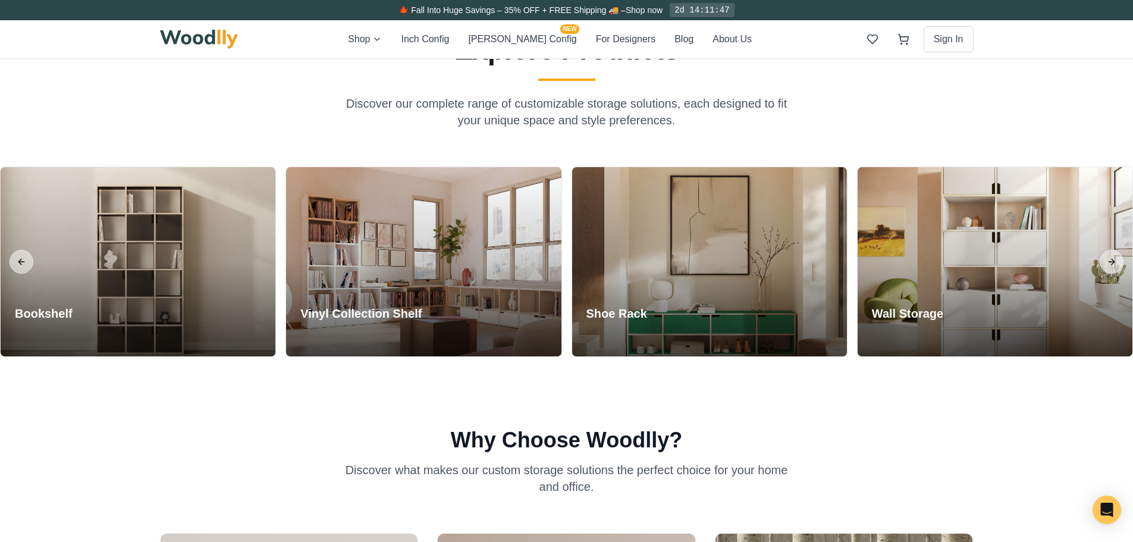
click at [849, 186] on div "Wall Storage Explore Collection" at bounding box center [991, 262] width 286 height 190
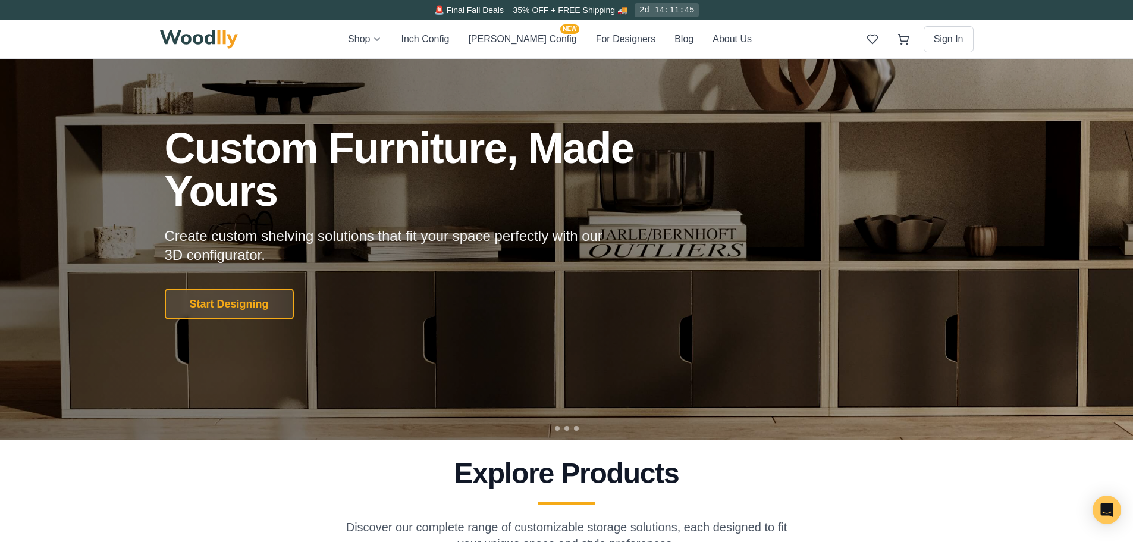
scroll to position [0, 0]
